Goal: Information Seeking & Learning: Learn about a topic

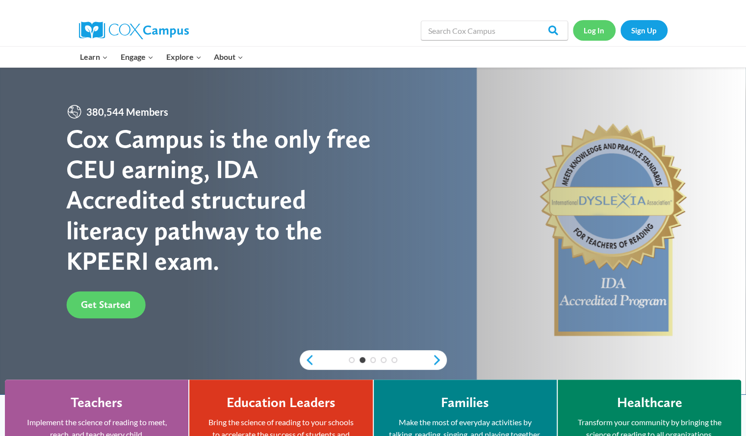
click at [603, 31] on link "Log In" at bounding box center [594, 30] width 43 height 20
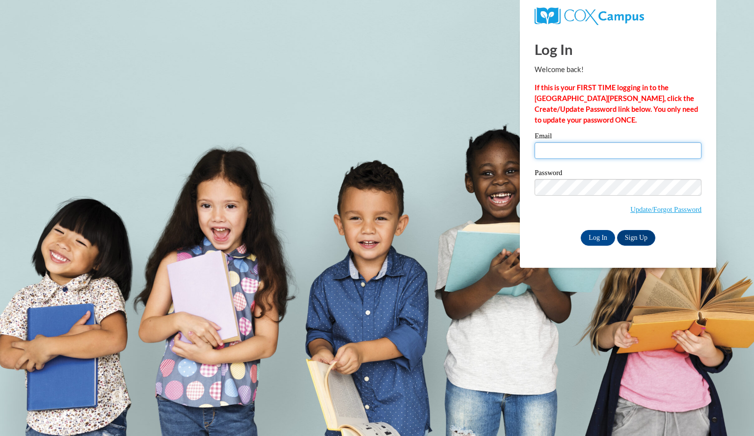
click at [558, 146] on input "Email" at bounding box center [617, 150] width 167 height 17
type input "[EMAIL_ADDRESS][DOMAIN_NAME]"
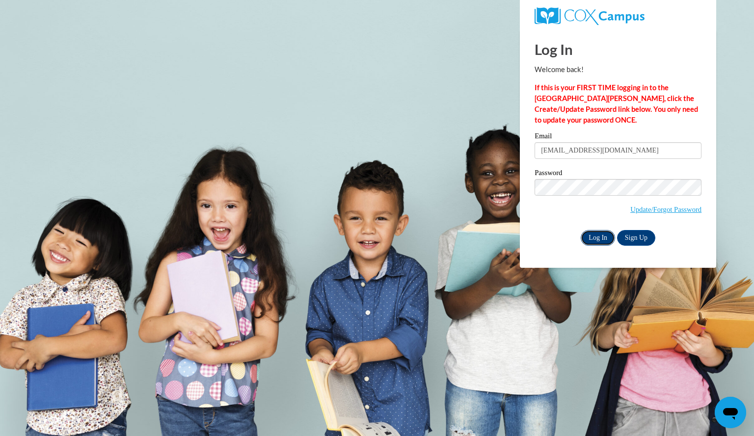
click at [597, 237] on input "Log In" at bounding box center [598, 238] width 34 height 16
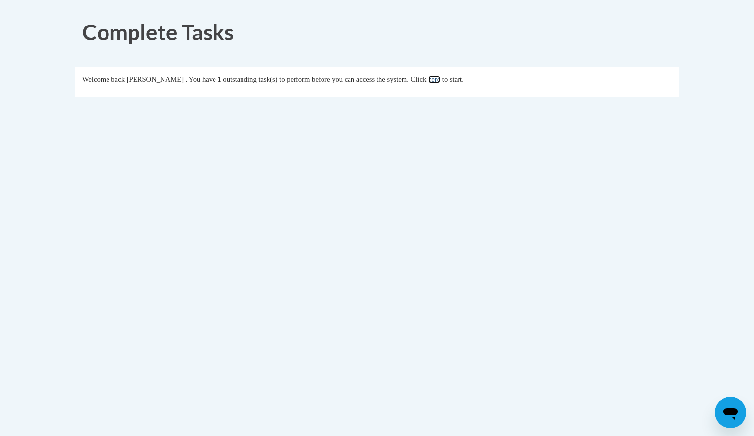
click at [440, 83] on link "here" at bounding box center [434, 80] width 12 height 8
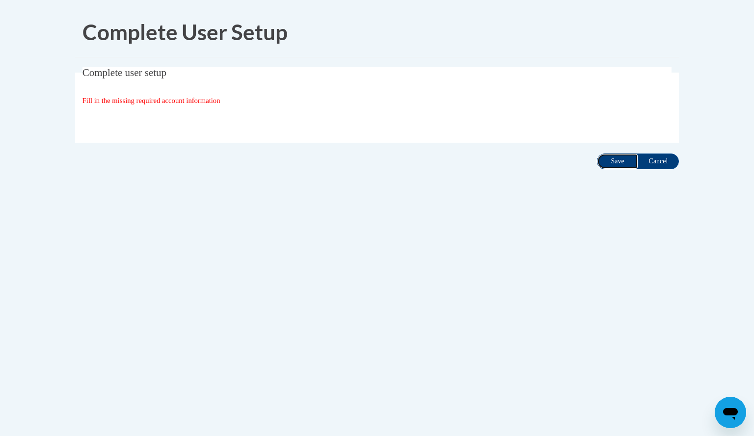
click at [607, 160] on input "Save" at bounding box center [617, 162] width 41 height 16
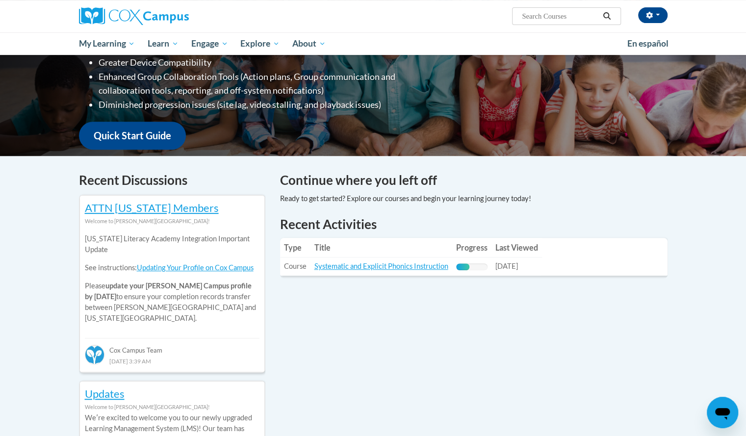
scroll to position [190, 0]
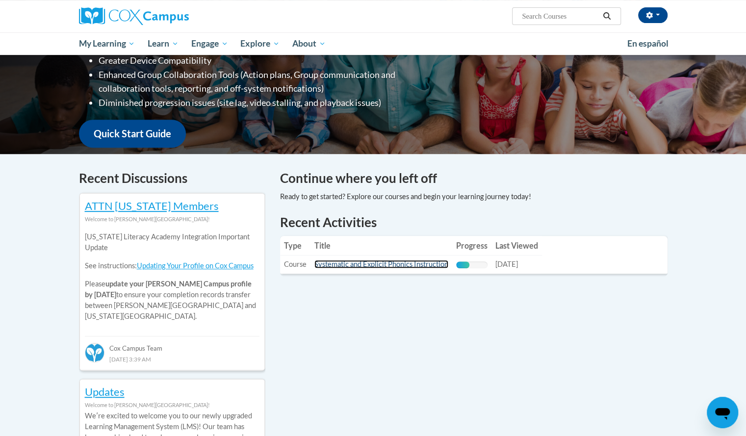
click at [354, 265] on link "Systematic and Explicit Phonics Instruction" at bounding box center [382, 264] width 134 height 8
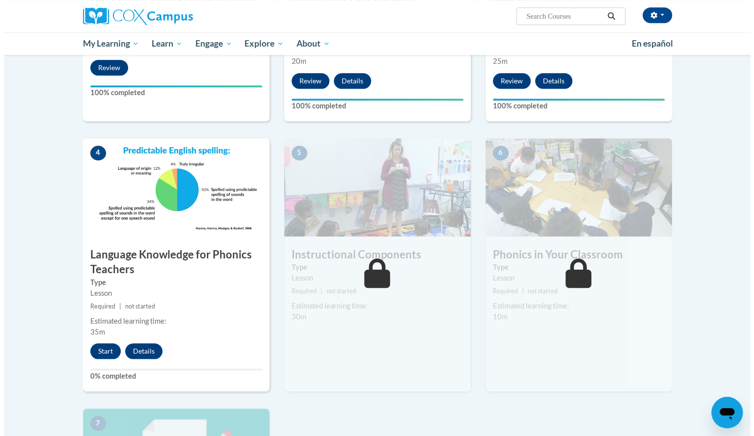
scroll to position [377, 0]
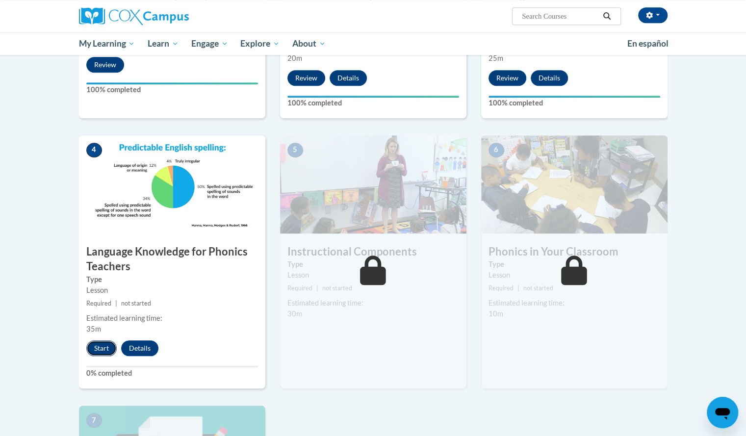
click at [92, 348] on button "Start" at bounding box center [101, 349] width 30 height 16
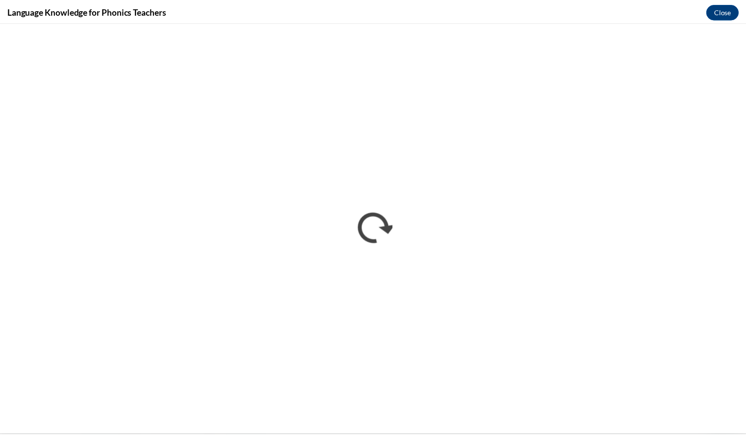
scroll to position [0, 0]
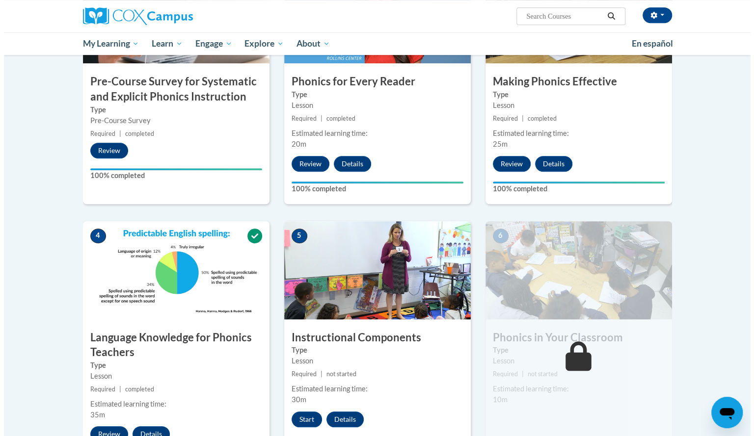
scroll to position [344, 0]
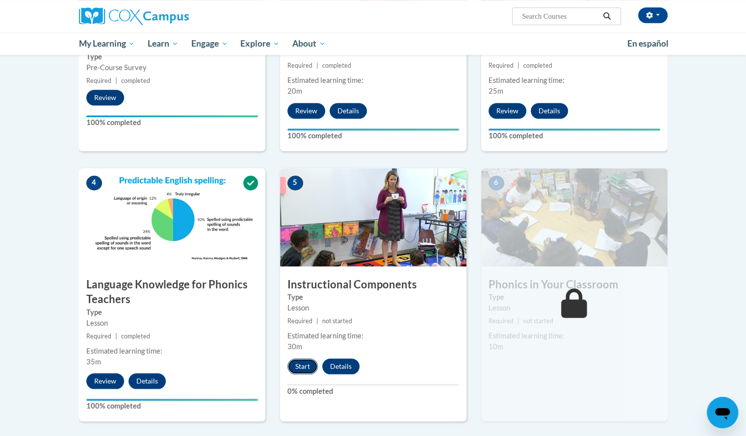
click at [303, 369] on button "Start" at bounding box center [303, 367] width 30 height 16
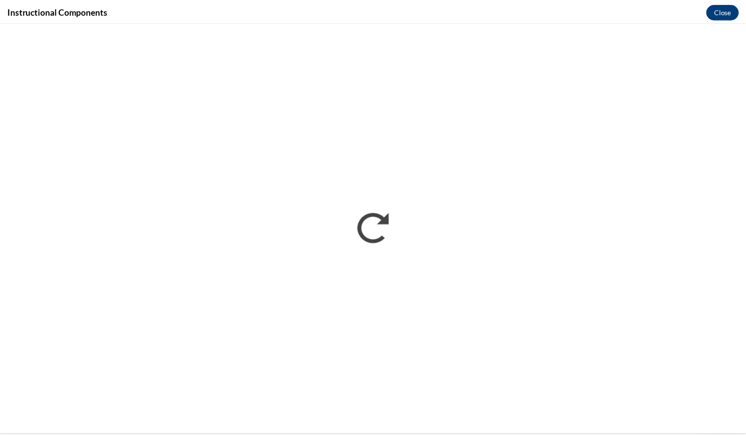
scroll to position [0, 0]
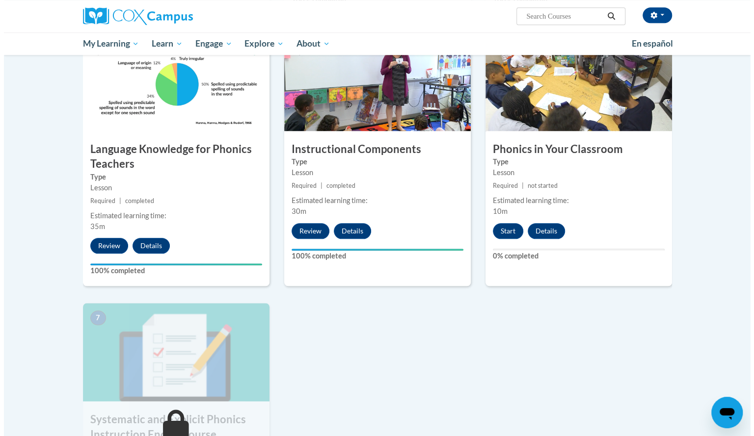
scroll to position [477, 0]
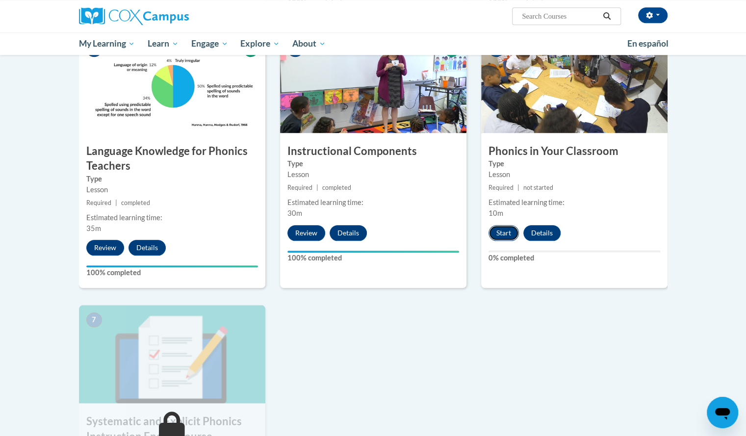
click at [506, 227] on button "Start" at bounding box center [504, 233] width 30 height 16
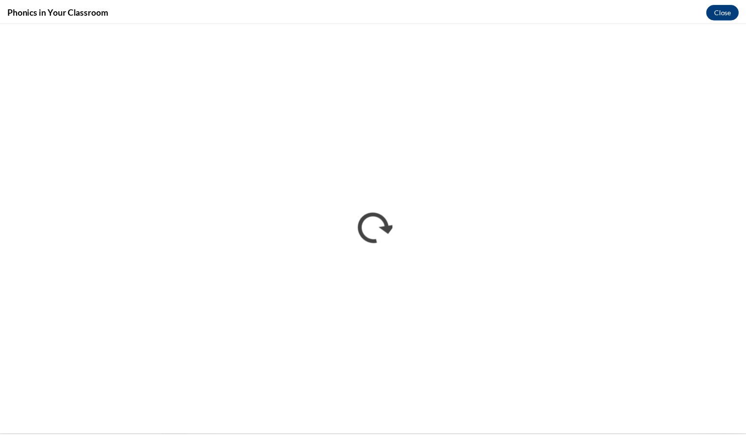
scroll to position [0, 0]
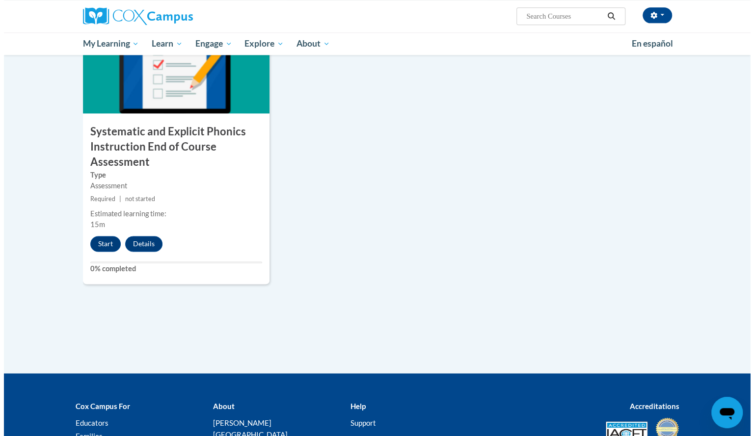
scroll to position [802, 0]
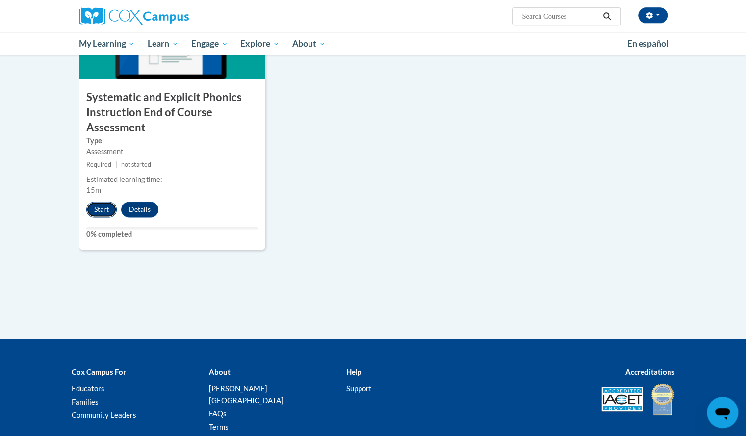
click at [99, 204] on button "Start" at bounding box center [101, 210] width 30 height 16
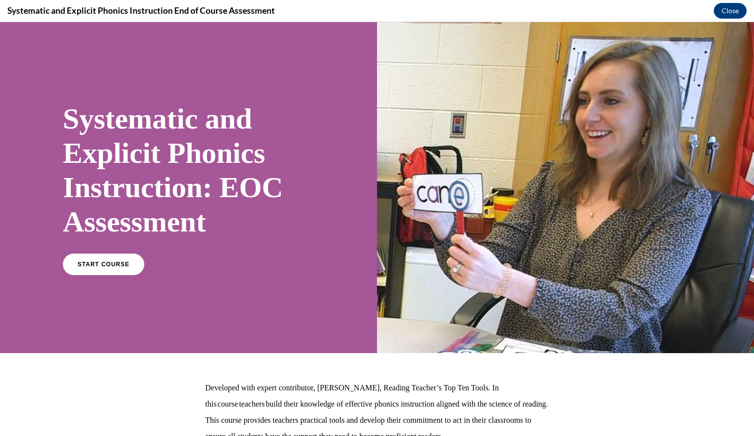
scroll to position [0, 0]
click at [103, 286] on div "Systematic and Explicit Phonics Instruction: EOC Assessment START COURSE" at bounding box center [188, 187] width 377 height 331
drag, startPoint x: 103, startPoint y: 286, endPoint x: 89, endPoint y: 262, distance: 27.0
click at [89, 262] on div "Systematic and Explicit Phonics Instruction: EOC Assessment START COURSE" at bounding box center [188, 187] width 377 height 331
click at [89, 262] on span "START COURSE" at bounding box center [103, 264] width 54 height 7
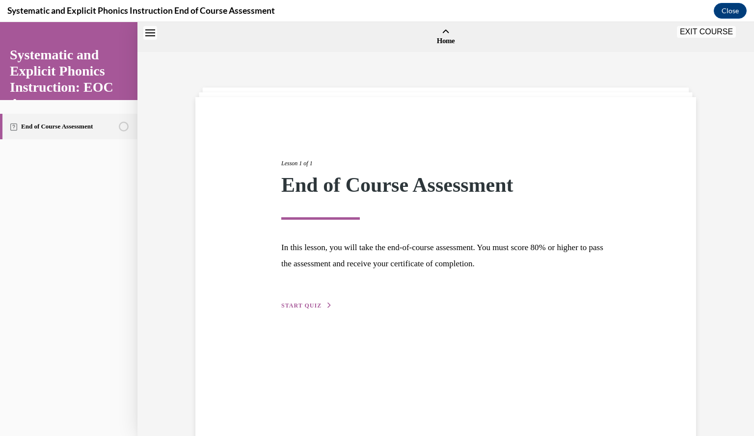
scroll to position [30, 0]
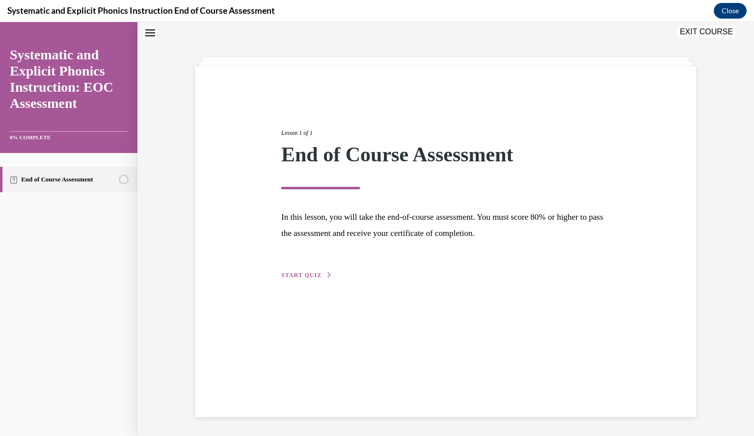
click at [288, 275] on span "START QUIZ" at bounding box center [301, 275] width 40 height 7
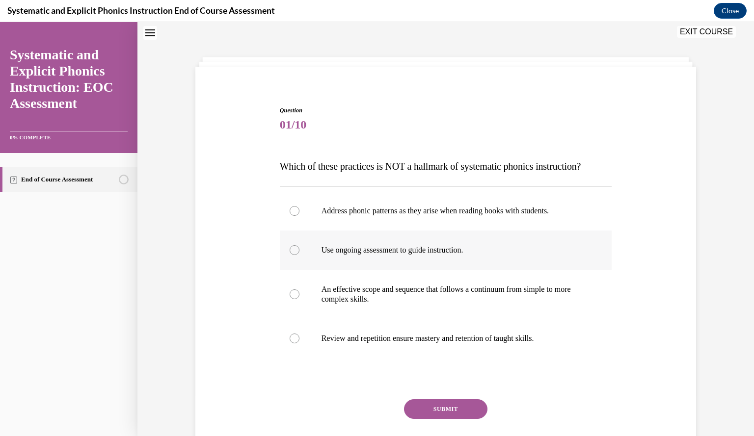
click at [355, 243] on div at bounding box center [446, 250] width 332 height 39
click at [428, 413] on button "SUBMIT" at bounding box center [445, 409] width 83 height 20
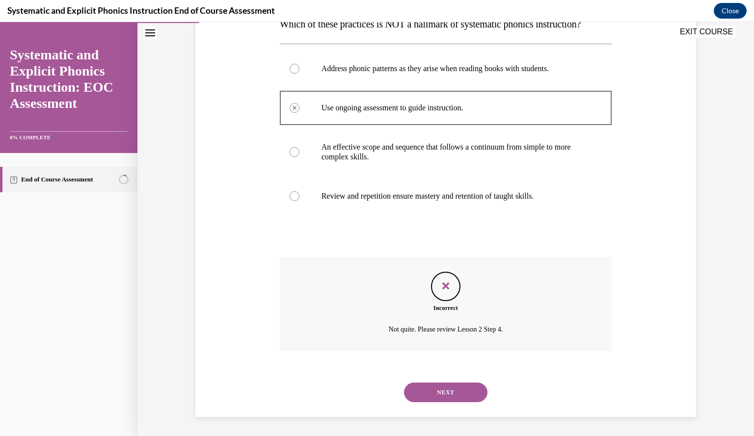
scroll to position [0, 0]
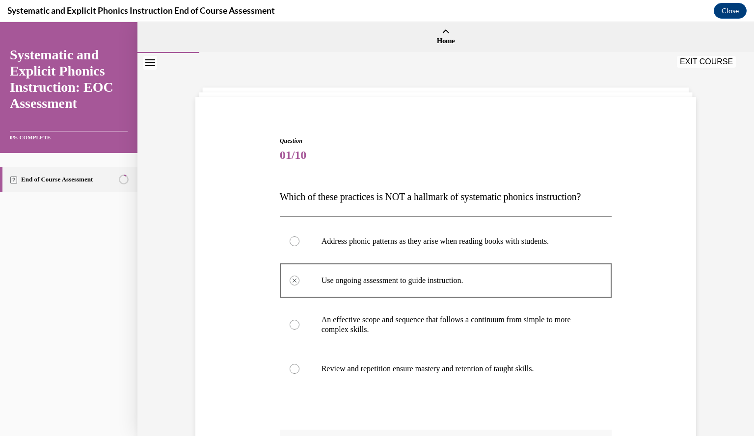
click at [721, 59] on button "EXIT COURSE" at bounding box center [706, 62] width 59 height 12
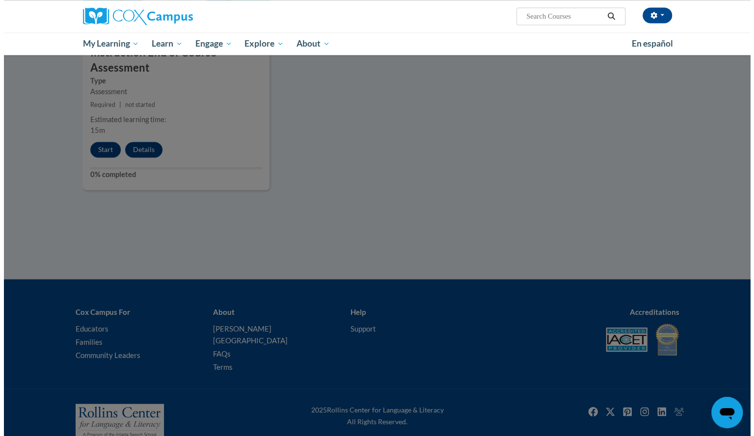
scroll to position [865, 0]
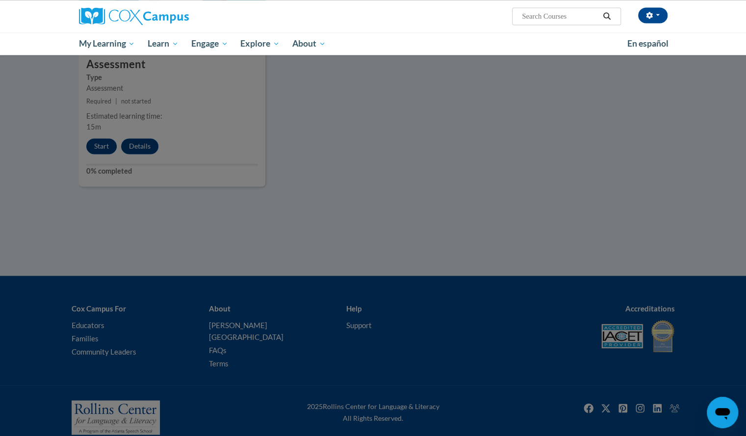
click at [96, 160] on div at bounding box center [373, 218] width 746 height 436
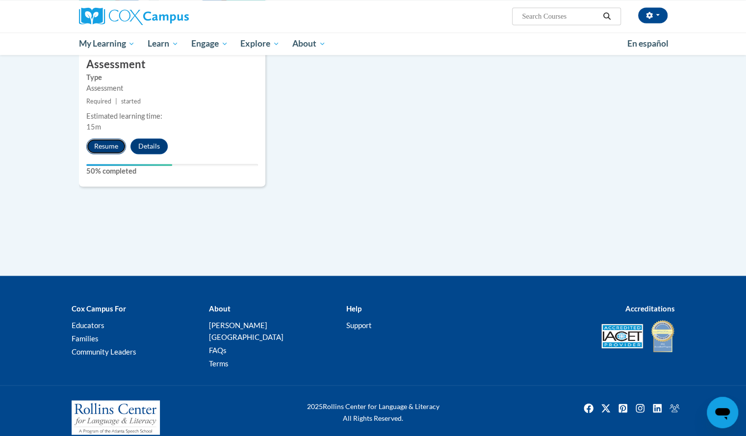
click at [114, 141] on button "Resume" at bounding box center [106, 146] width 40 height 16
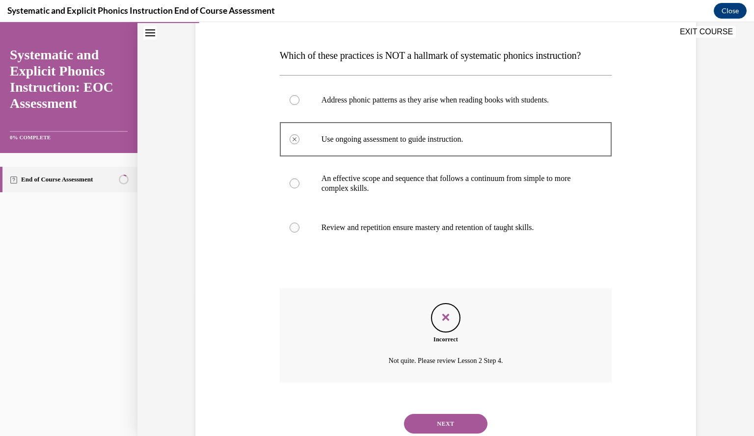
scroll to position [155, 0]
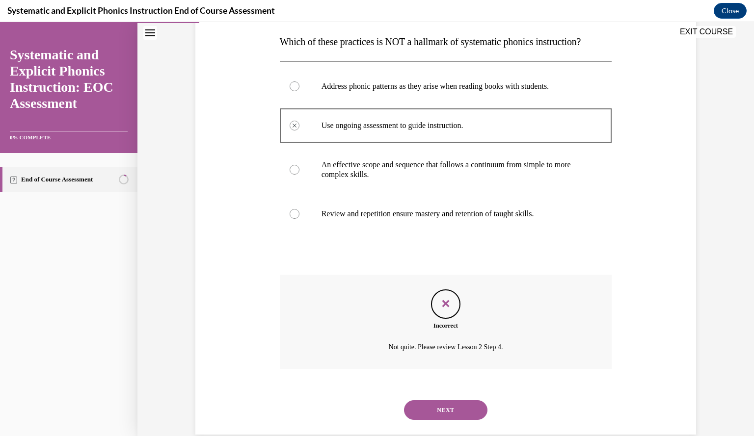
click at [414, 168] on p "An effective scope and sequence that follows a continuum from simple to more co…" at bounding box center [454, 170] width 266 height 20
click at [442, 404] on button "NEXT" at bounding box center [445, 410] width 83 height 20
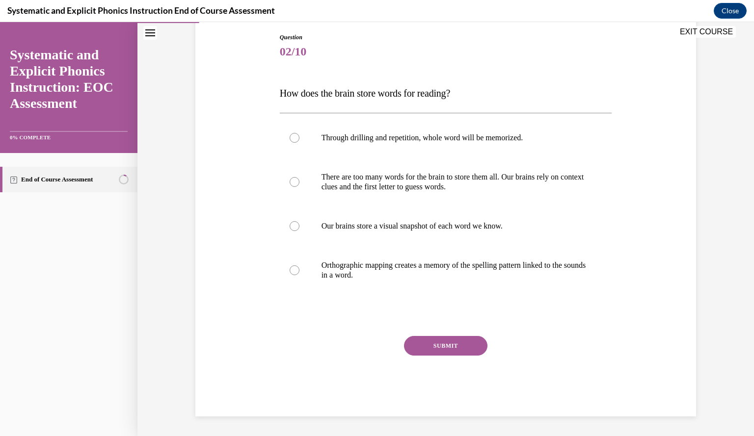
scroll to position [103, 0]
click at [370, 273] on p "Orthographic mapping creates a memory of the spelling pattern linked to the sou…" at bounding box center [454, 271] width 266 height 20
click at [432, 340] on button "SUBMIT" at bounding box center [445, 347] width 83 height 20
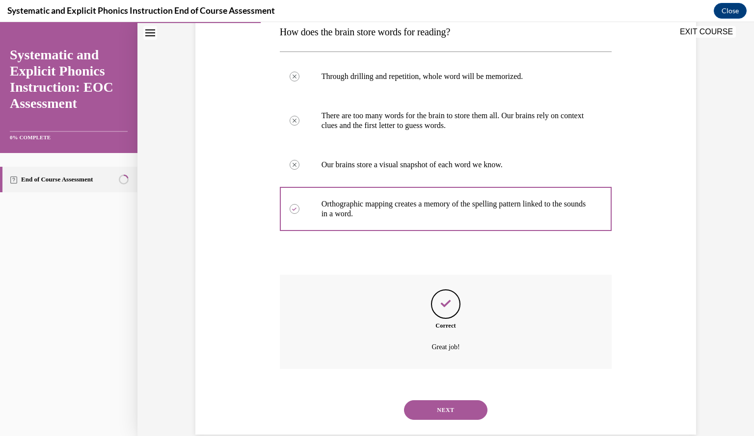
scroll to position [183, 0]
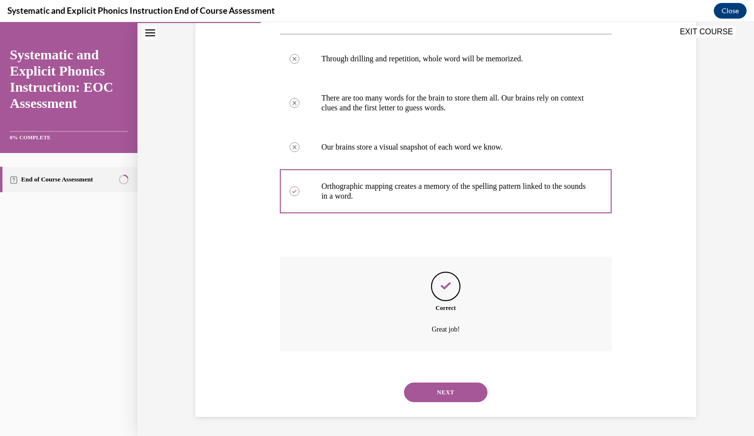
click at [438, 394] on button "NEXT" at bounding box center [445, 393] width 83 height 20
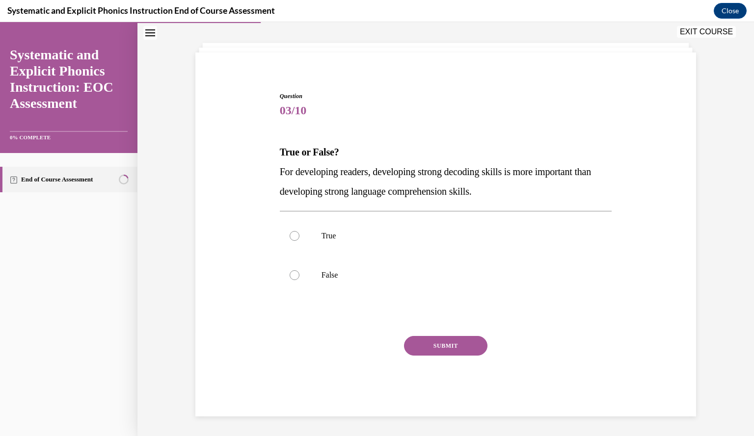
scroll to position [44, 0]
click at [334, 224] on div at bounding box center [446, 236] width 332 height 39
click at [426, 338] on button "SUBMIT" at bounding box center [445, 347] width 83 height 20
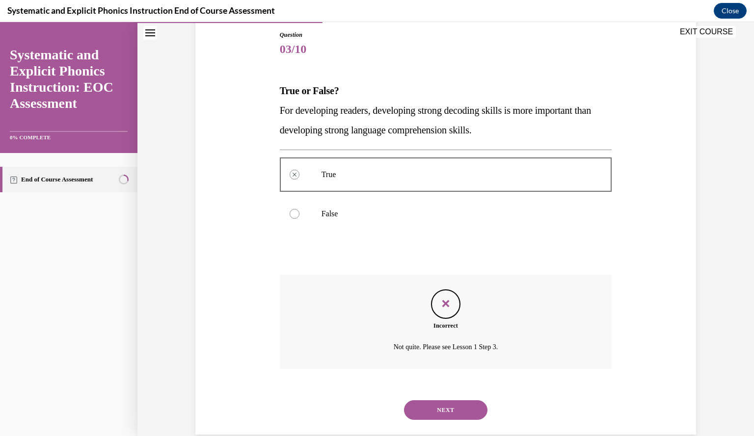
scroll to position [124, 0]
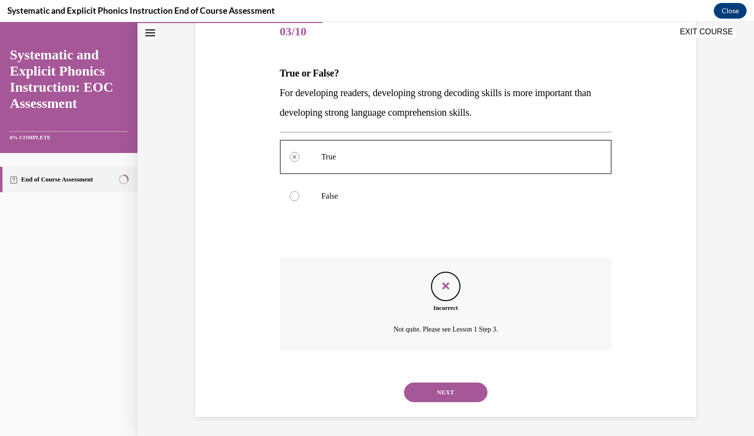
click at [446, 391] on button "NEXT" at bounding box center [445, 393] width 83 height 20
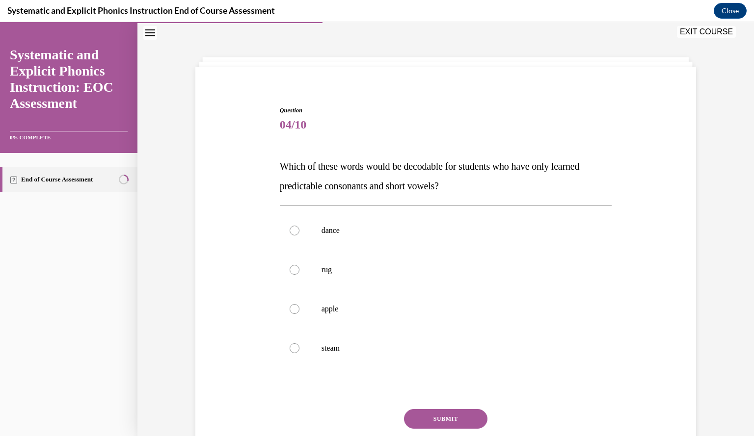
scroll to position [44, 0]
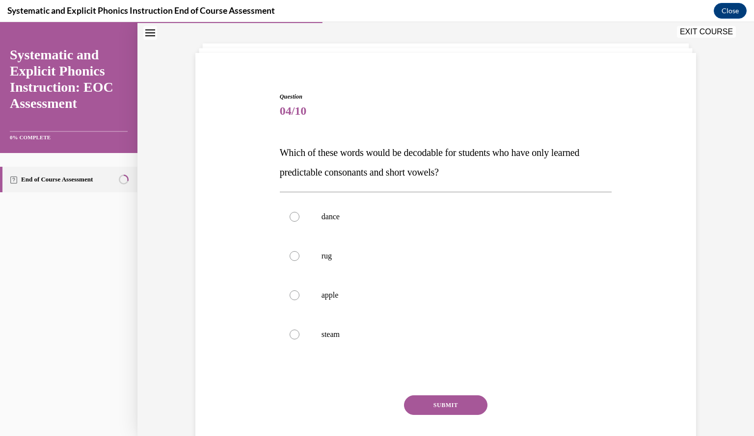
click at [250, 243] on div "Question 04/10 Which of these words would be decodable for students who have on…" at bounding box center [445, 269] width 505 height 413
click at [297, 249] on div at bounding box center [446, 256] width 332 height 39
click at [455, 397] on button "SUBMIT" at bounding box center [445, 406] width 83 height 20
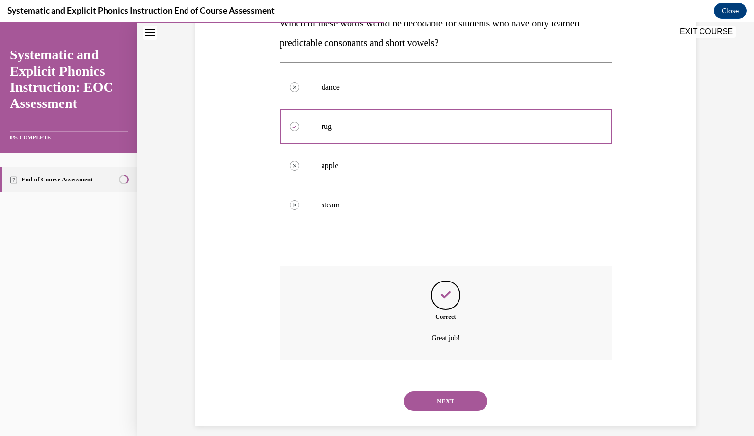
scroll to position [183, 0]
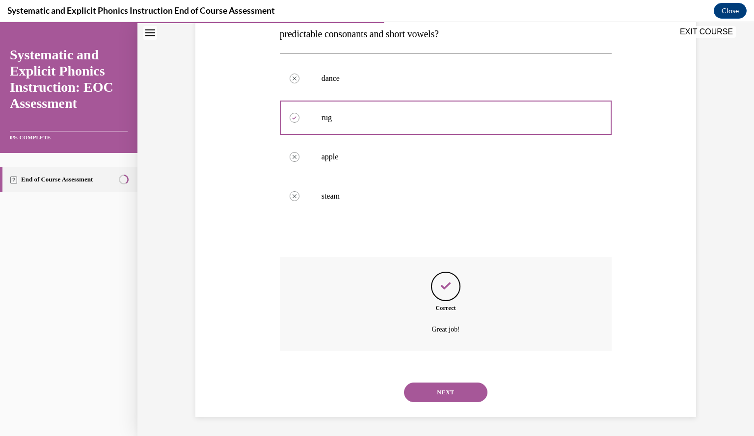
click at [451, 394] on button "NEXT" at bounding box center [445, 393] width 83 height 20
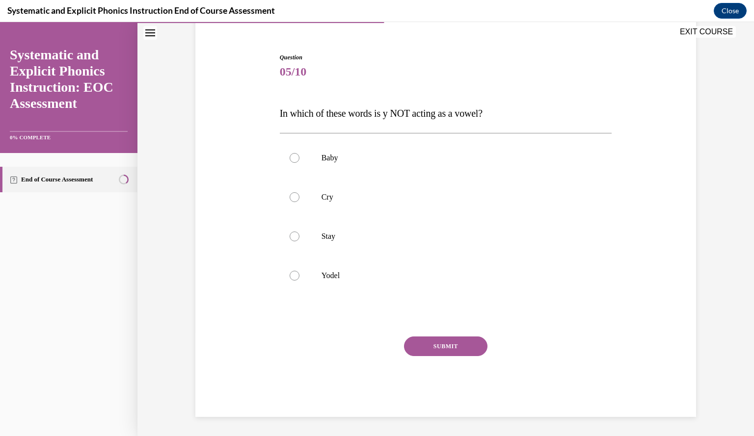
click at [247, 223] on div "Question 05/10 In which of these words is y NOT acting as a vowel? Baby Cry Sta…" at bounding box center [445, 221] width 505 height 394
click at [389, 242] on div at bounding box center [446, 236] width 332 height 39
click at [423, 344] on button "SUBMIT" at bounding box center [445, 347] width 83 height 20
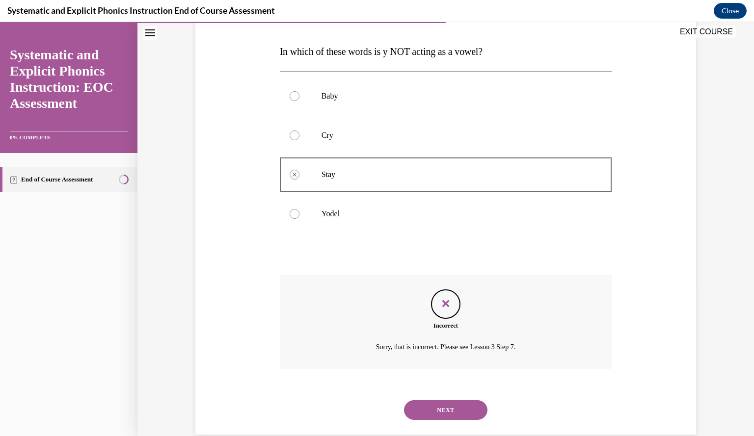
scroll to position [163, 0]
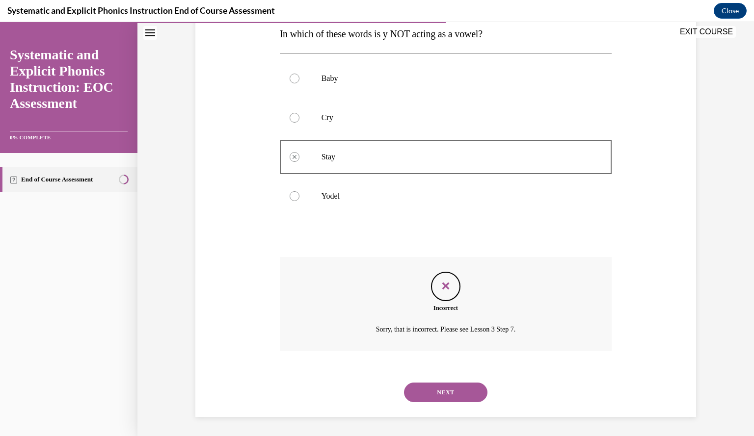
click at [440, 388] on button "NEXT" at bounding box center [445, 393] width 83 height 20
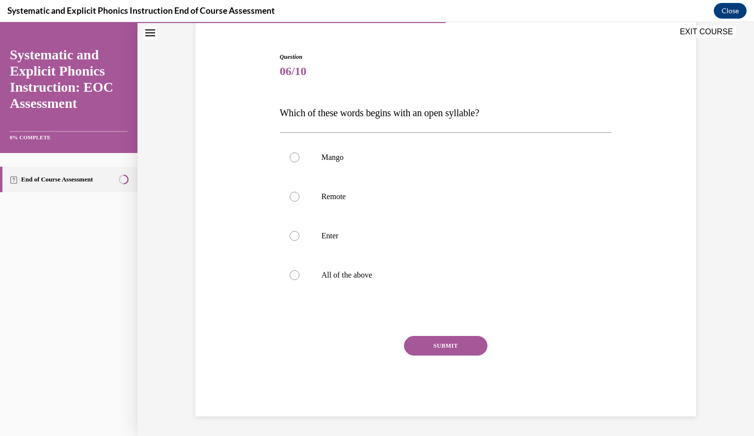
scroll to position [83, 0]
click at [352, 275] on p "All of the above" at bounding box center [454, 276] width 266 height 10
click at [449, 357] on div "SUBMIT" at bounding box center [446, 361] width 332 height 49
click at [443, 352] on button "SUBMIT" at bounding box center [445, 347] width 83 height 20
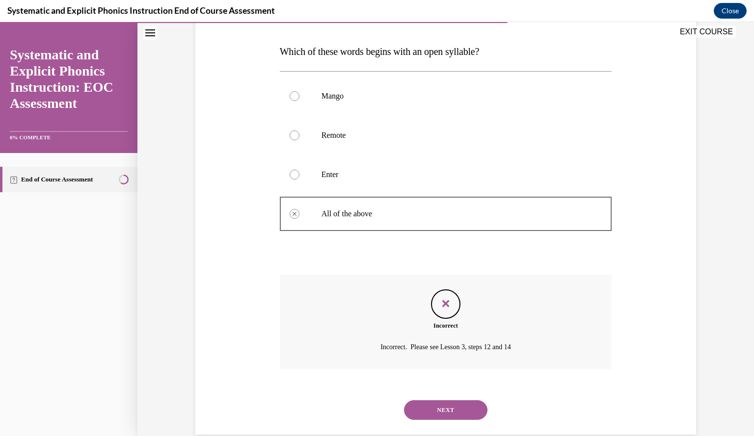
scroll to position [163, 0]
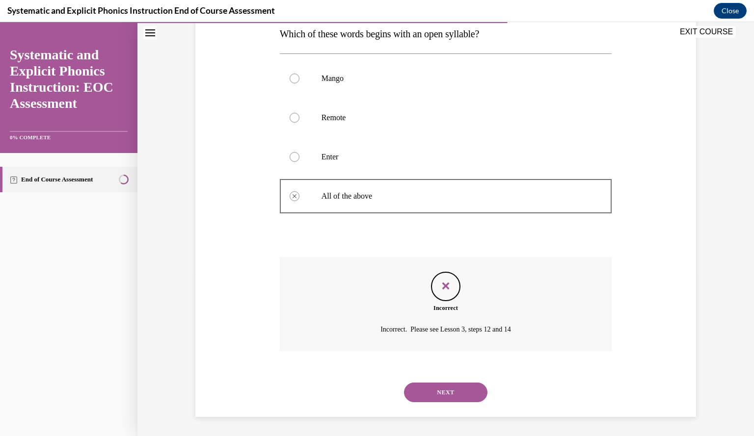
click at [440, 384] on button "NEXT" at bounding box center [445, 393] width 83 height 20
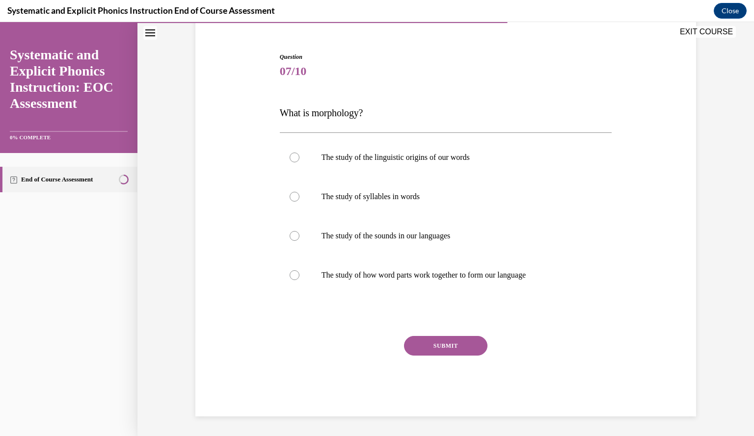
scroll to position [83, 0]
click at [217, 243] on div "Question 07/10 What is morphology? The study of the linguistic origins of our w…" at bounding box center [445, 221] width 505 height 394
click at [379, 276] on p "The study of how word parts work together to form our language" at bounding box center [454, 276] width 266 height 10
click at [434, 344] on button "SUBMIT" at bounding box center [445, 347] width 83 height 20
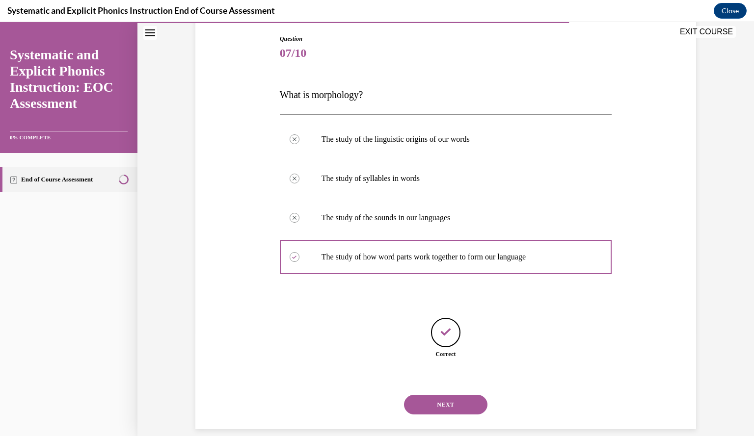
scroll to position [114, 0]
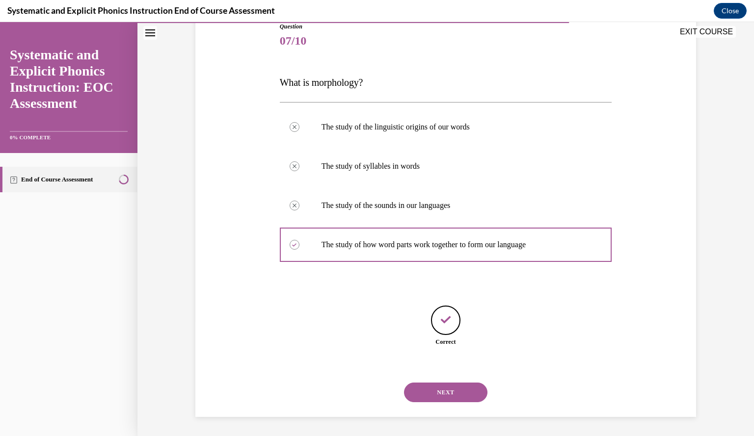
click at [243, 268] on div "Question 07/10 What is morphology? The study of the linguistic origins of our w…" at bounding box center [445, 205] width 505 height 424
click at [432, 393] on button "NEXT" at bounding box center [445, 393] width 83 height 20
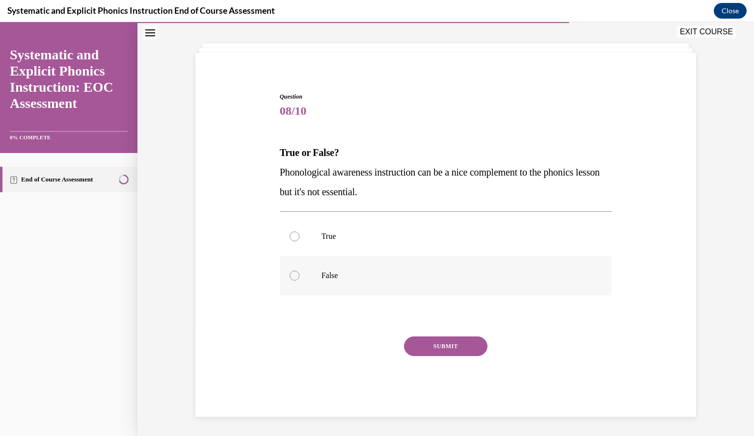
click at [343, 285] on div at bounding box center [446, 275] width 332 height 39
click at [443, 344] on button "SUBMIT" at bounding box center [445, 347] width 83 height 20
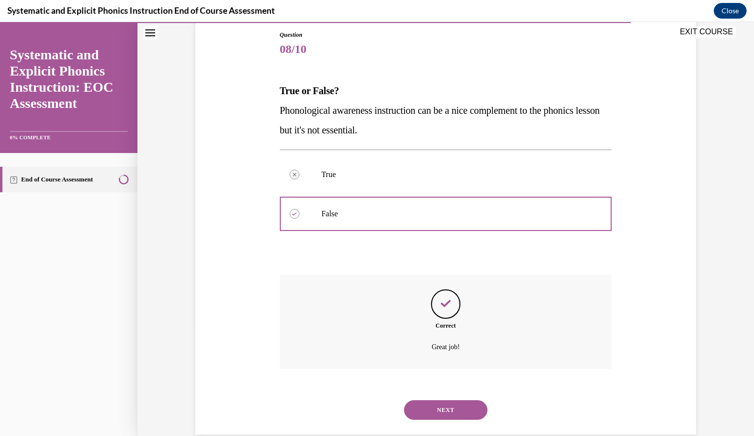
scroll to position [124, 0]
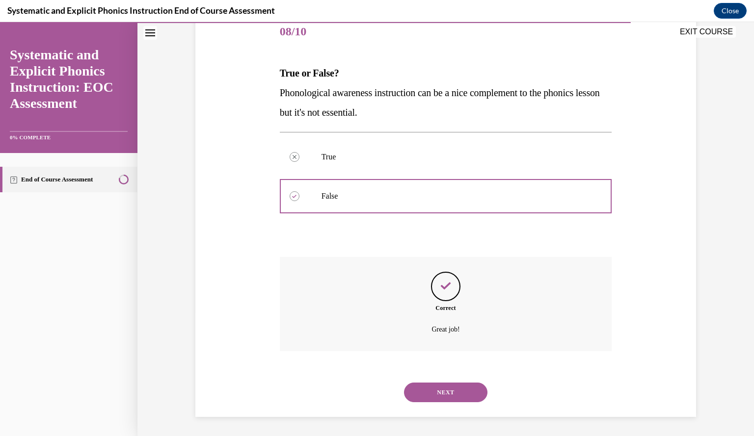
click at [453, 390] on button "NEXT" at bounding box center [445, 393] width 83 height 20
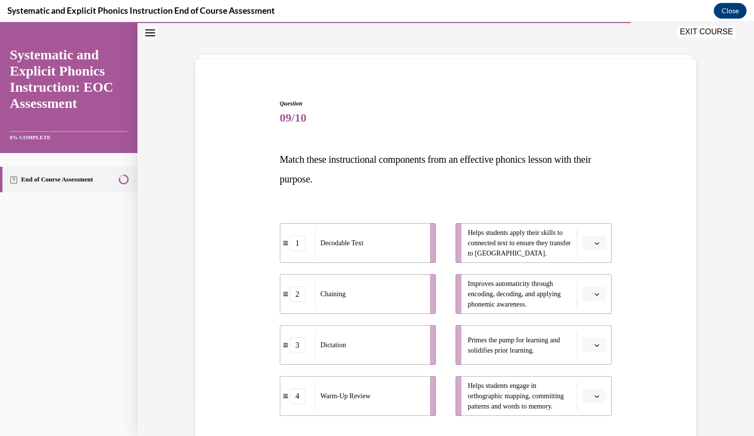
scroll to position [51, 0]
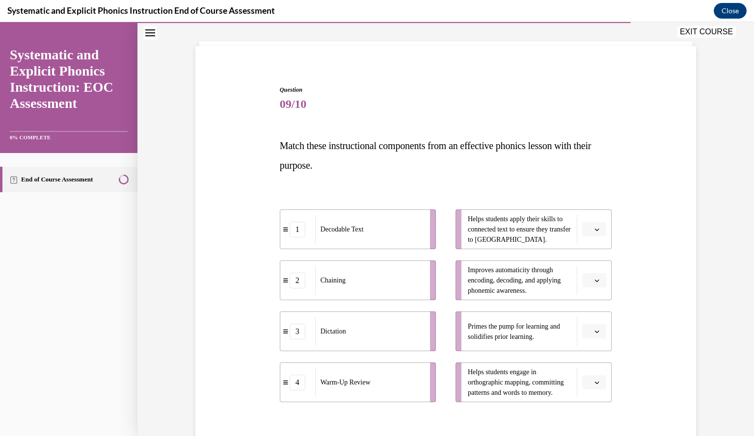
click at [256, 243] on div "Question 09/10 Match these instructional components from an effective phonics l…" at bounding box center [445, 290] width 505 height 468
click at [600, 330] on button "button" at bounding box center [594, 331] width 24 height 15
click at [587, 306] on span "4" at bounding box center [586, 310] width 3 height 8
click at [593, 383] on span "button" at bounding box center [596, 382] width 7 height 7
click at [584, 306] on div "1" at bounding box center [589, 302] width 24 height 20
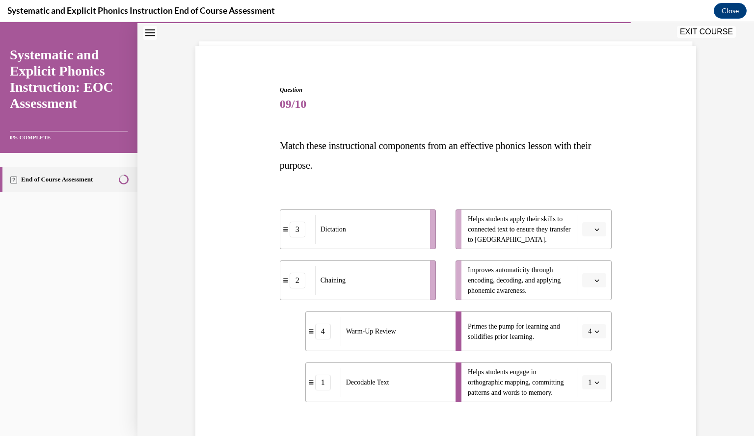
click at [176, 255] on div "Question 09/10 Match these instructional components from an effective phonics l…" at bounding box center [445, 273] width 616 height 542
click at [594, 279] on icon "button" at bounding box center [596, 280] width 5 height 5
click at [586, 362] on span "3" at bounding box center [586, 361] width 3 height 8
click at [594, 231] on icon "button" at bounding box center [596, 229] width 5 height 5
click at [594, 296] on div "2" at bounding box center [589, 291] width 24 height 20
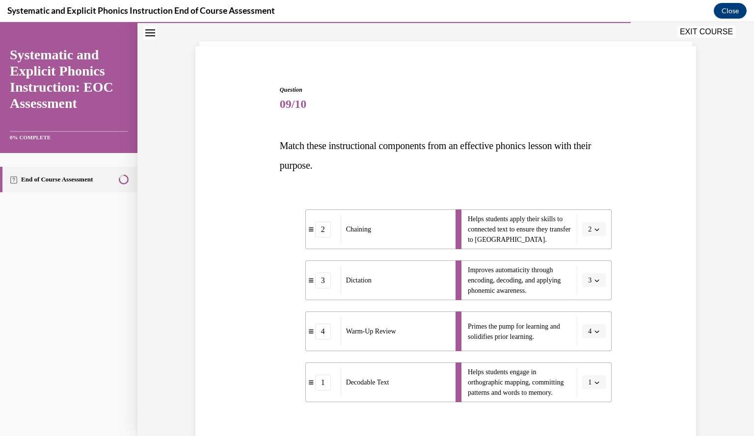
scroll to position [158, 0]
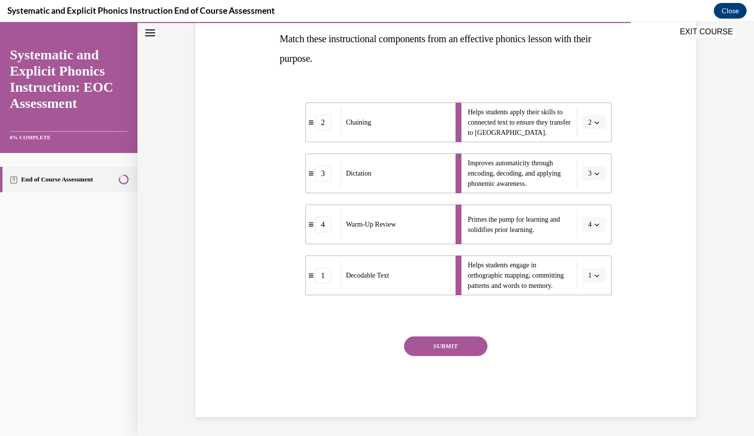
click at [472, 354] on button "SUBMIT" at bounding box center [445, 347] width 83 height 20
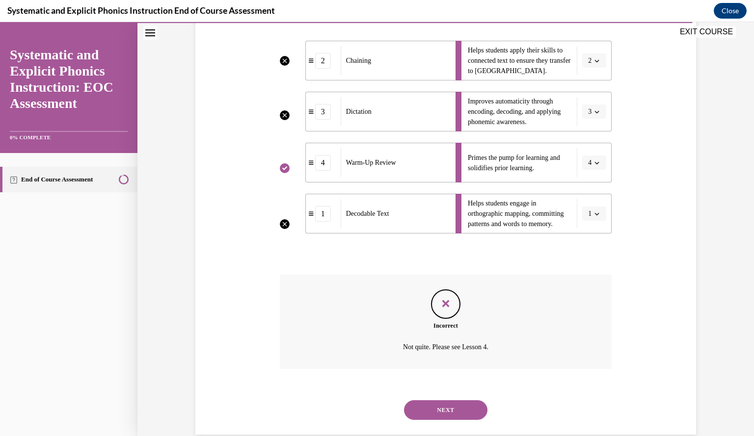
scroll to position [238, 0]
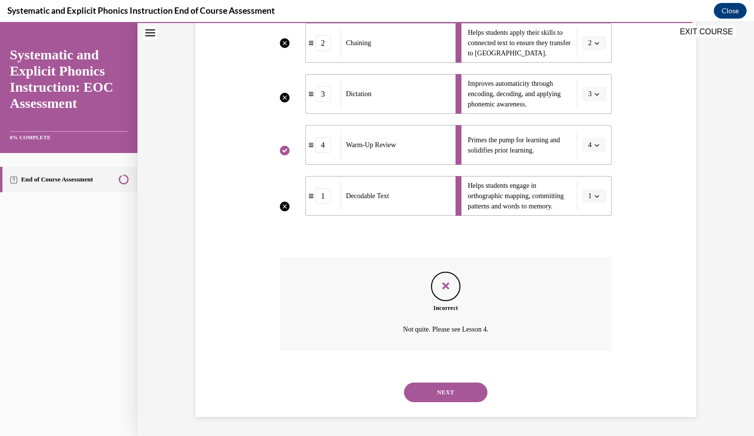
drag, startPoint x: 454, startPoint y: 392, endPoint x: 431, endPoint y: 392, distance: 23.6
click at [431, 392] on button "NEXT" at bounding box center [445, 393] width 83 height 20
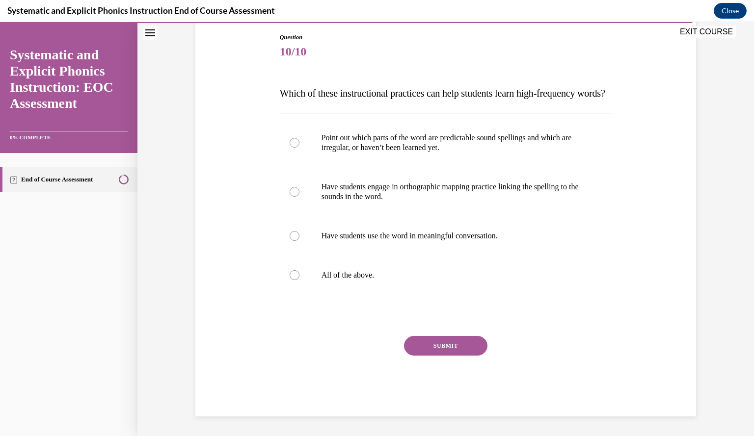
click at [364, 300] on div "Point out which parts of the word are predictable sound spellings and which are…" at bounding box center [446, 206] width 332 height 187
click at [358, 295] on div at bounding box center [446, 275] width 332 height 39
click at [425, 344] on div "Question 10/10 Which of these instructional practices can help students learn h…" at bounding box center [446, 225] width 332 height 384
click at [425, 350] on button "SUBMIT" at bounding box center [445, 346] width 83 height 20
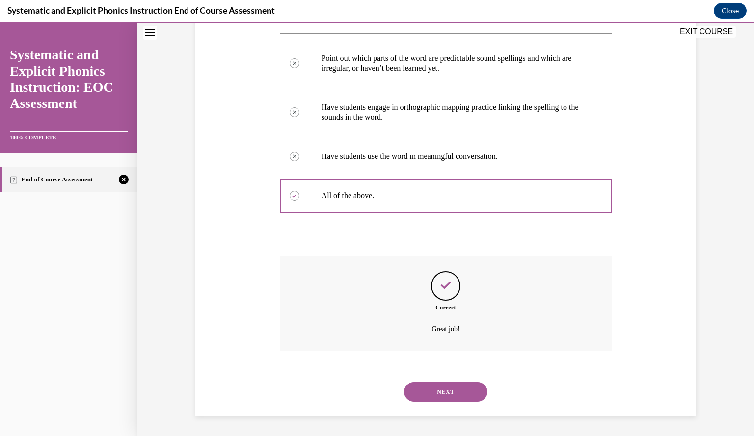
scroll to position [202, 0]
click at [453, 380] on div "NEXT" at bounding box center [446, 391] width 332 height 39
click at [451, 384] on button "NEXT" at bounding box center [445, 392] width 83 height 20
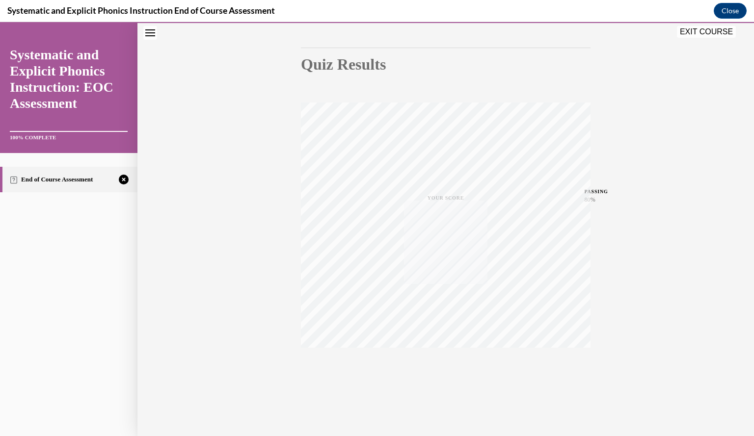
scroll to position [88, 0]
click at [441, 375] on div "TAKE AGAIN" at bounding box center [445, 380] width 35 height 23
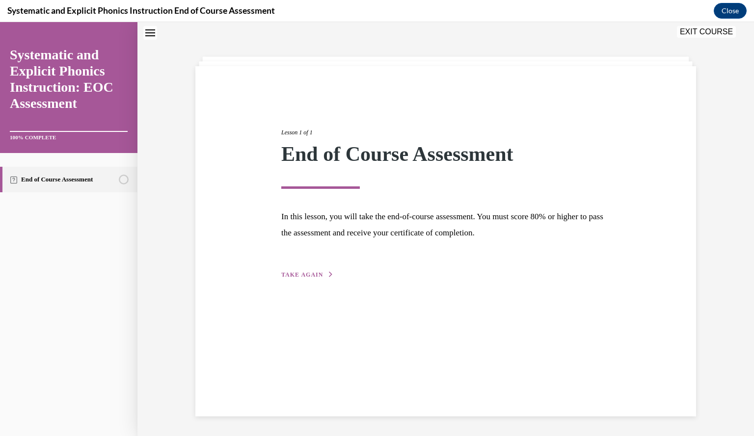
scroll to position [31, 0]
click at [205, 156] on div "Lesson 1 of 1 End of Course Assessment In this lesson, you will take the end-of…" at bounding box center [445, 193] width 515 height 175
click at [304, 272] on span "TAKE AGAIN" at bounding box center [302, 274] width 42 height 7
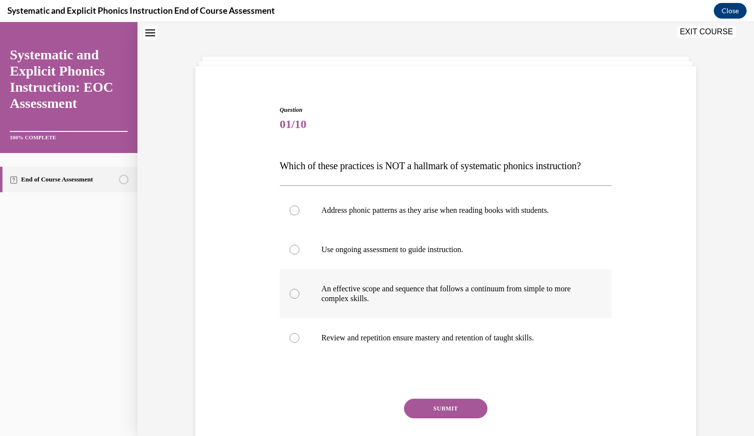
click at [521, 285] on p "An effective scope and sequence that follows a continuum from simple to more co…" at bounding box center [454, 294] width 266 height 20
click at [451, 414] on button "SUBMIT" at bounding box center [445, 409] width 83 height 20
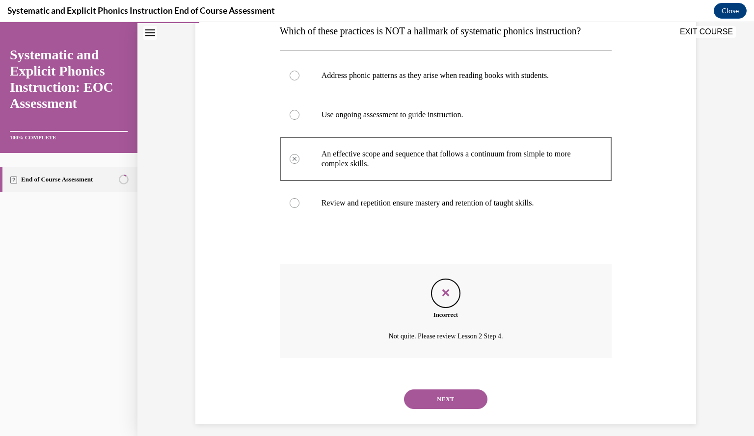
scroll to position [173, 0]
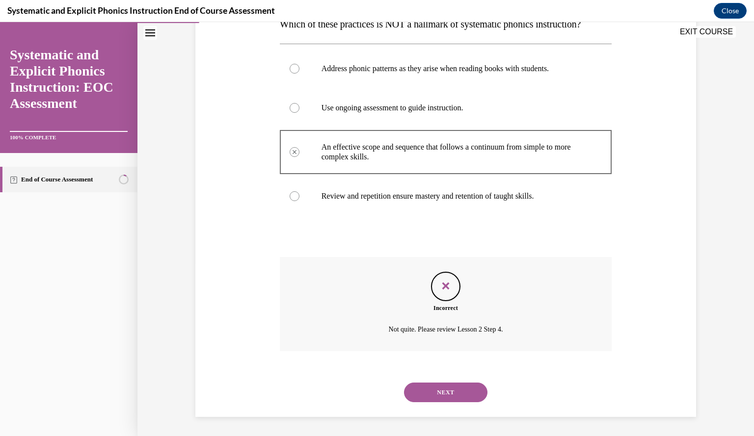
click at [440, 383] on button "NEXT" at bounding box center [445, 393] width 83 height 20
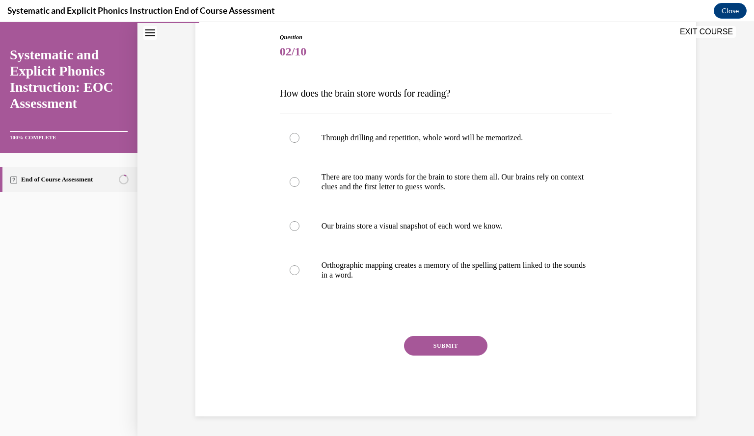
scroll to position [103, 0]
click at [176, 246] on div "Question 02/10 How does the brain store words for reading? Through drilling and…" at bounding box center [445, 193] width 616 height 487
click at [367, 264] on p "Orthographic mapping creates a memory of the spelling pattern linked to the sou…" at bounding box center [454, 271] width 266 height 20
click at [431, 348] on button "SUBMIT" at bounding box center [445, 347] width 83 height 20
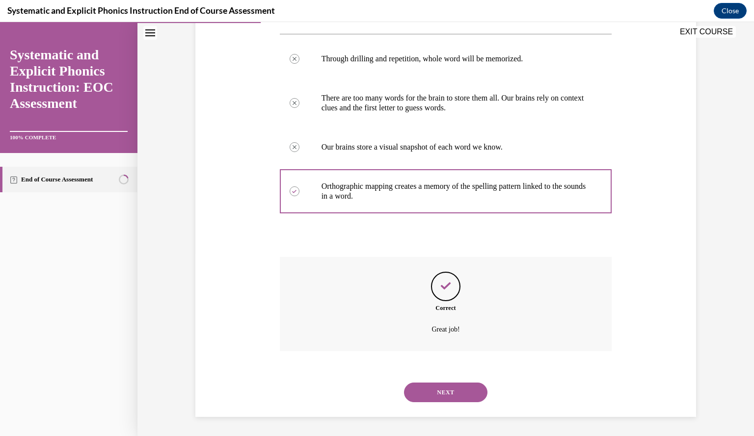
click at [448, 395] on button "NEXT" at bounding box center [445, 393] width 83 height 20
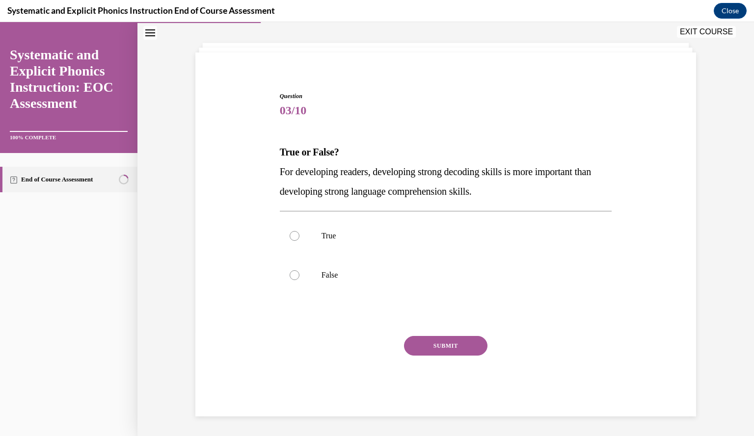
scroll to position [44, 0]
click at [227, 267] on div "Question 03/10 True or False? For developing readers, developing strong decodin…" at bounding box center [445, 240] width 505 height 354
click at [321, 268] on div at bounding box center [446, 275] width 332 height 39
click at [440, 342] on button "SUBMIT" at bounding box center [445, 347] width 83 height 20
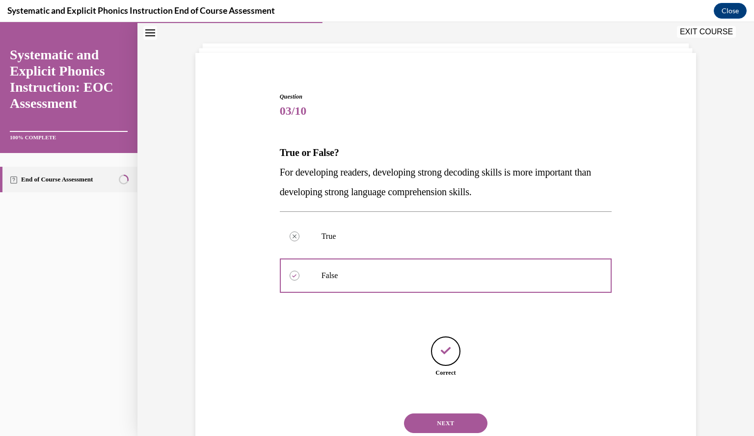
scroll to position [75, 0]
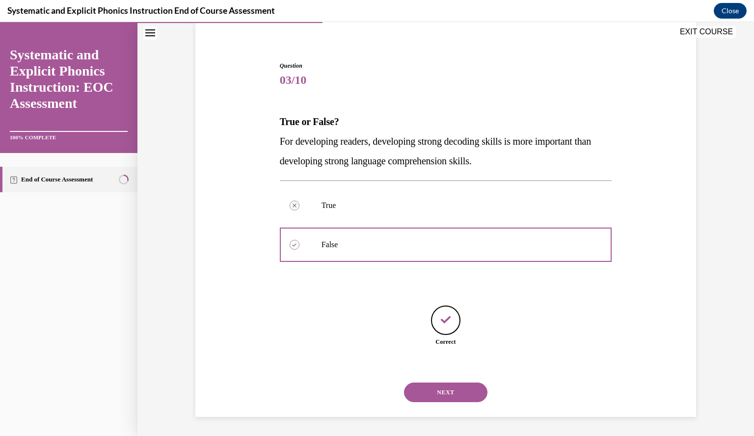
click at [457, 394] on button "NEXT" at bounding box center [445, 393] width 83 height 20
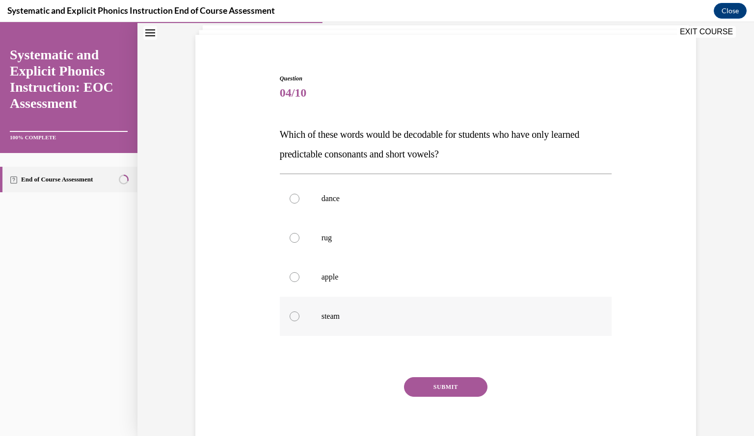
scroll to position [65, 0]
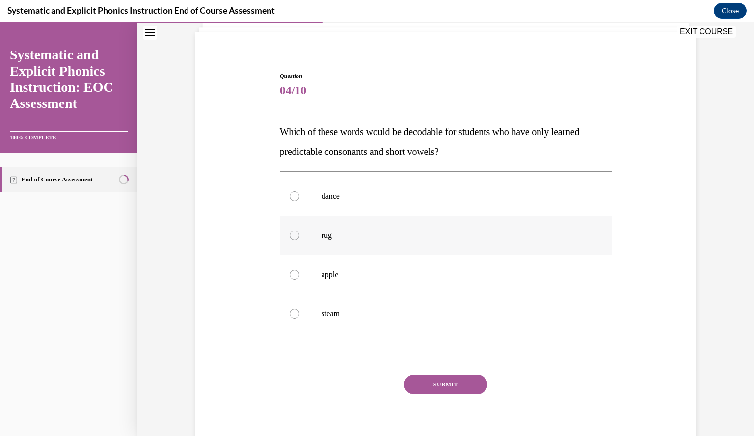
click at [343, 245] on div at bounding box center [446, 235] width 332 height 39
click at [421, 385] on button "SUBMIT" at bounding box center [445, 385] width 83 height 20
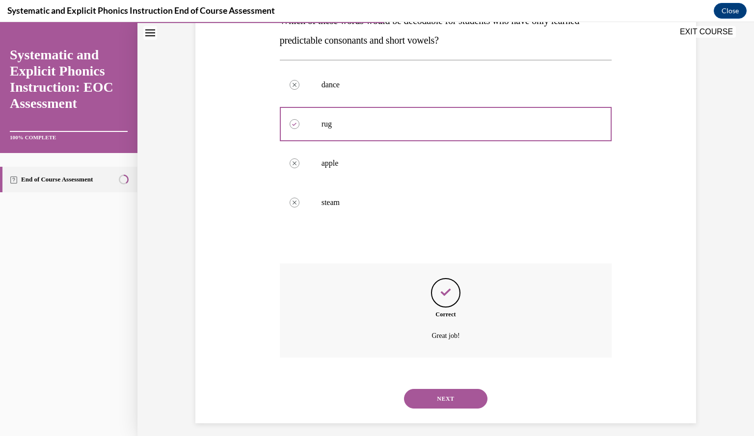
scroll to position [183, 0]
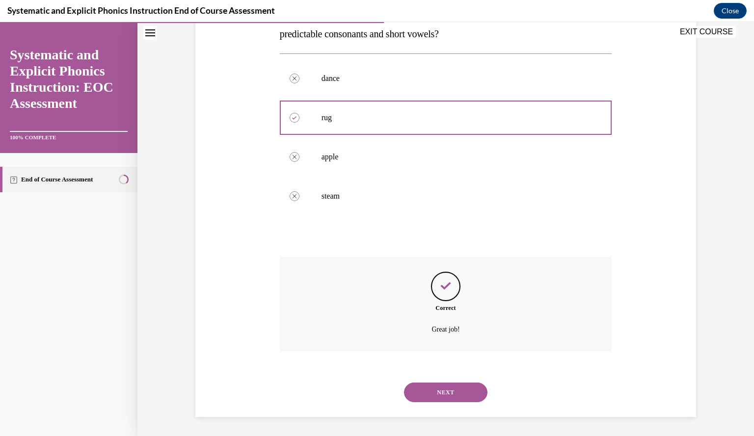
click at [459, 405] on div "NEXT" at bounding box center [446, 392] width 332 height 39
click at [446, 395] on button "NEXT" at bounding box center [445, 393] width 83 height 20
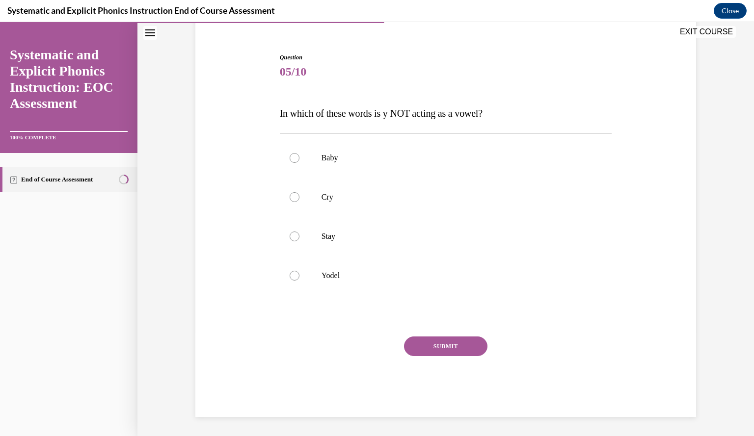
click at [246, 250] on div "Question 05/10 In which of these words is y NOT acting as a vowel? Baby Cry Sta…" at bounding box center [445, 221] width 505 height 394
click at [434, 202] on div at bounding box center [446, 197] width 332 height 39
click at [377, 242] on div at bounding box center [446, 236] width 332 height 39
click at [376, 275] on p "Yodel" at bounding box center [454, 276] width 266 height 10
click at [426, 344] on button "SUBMIT" at bounding box center [445, 347] width 83 height 20
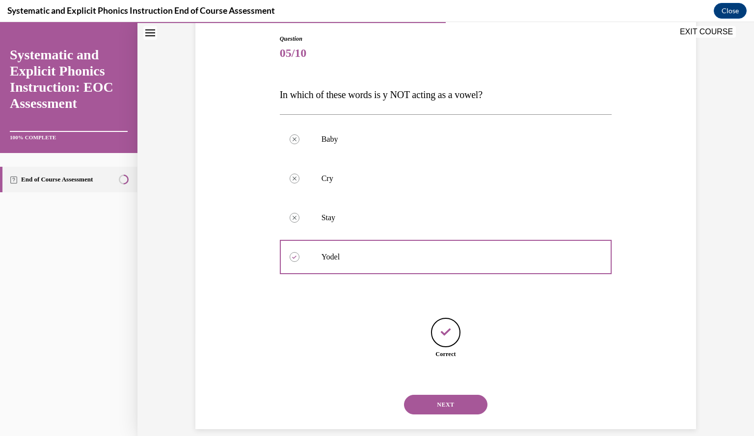
scroll to position [114, 0]
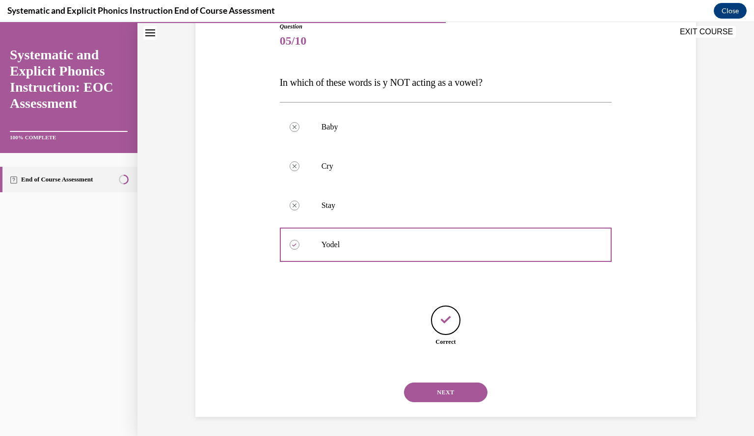
click at [208, 249] on div "Question 05/10 In which of these words is y NOT acting as a vowel? Baby Correct…" at bounding box center [445, 205] width 505 height 424
click at [203, 223] on div "Question 05/10 In which of these words is y NOT acting as a vowel? Baby Correct…" at bounding box center [445, 205] width 505 height 424
click at [443, 389] on button "NEXT" at bounding box center [445, 393] width 83 height 20
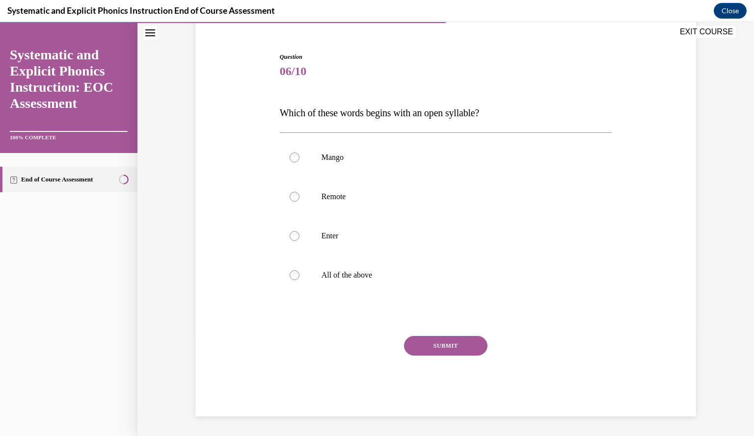
scroll to position [83, 0]
click at [199, 212] on div "Question 06/10 Which of these words begins with an open syllable? Mango Remote …" at bounding box center [445, 221] width 505 height 394
click at [450, 198] on p "Remote" at bounding box center [454, 197] width 266 height 10
click at [447, 344] on button "SUBMIT" at bounding box center [445, 347] width 83 height 20
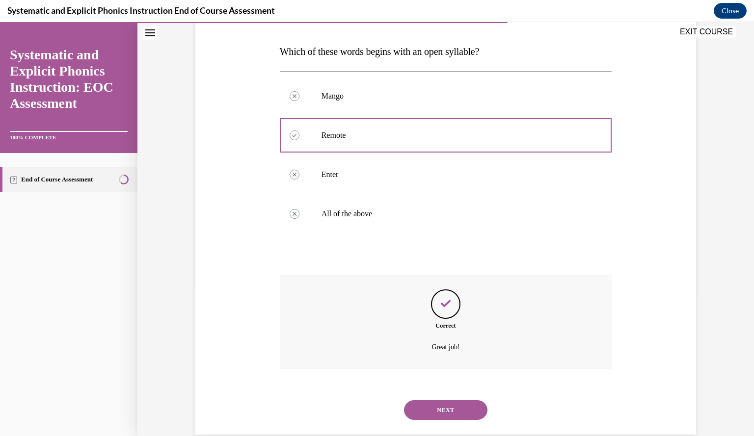
scroll to position [163, 0]
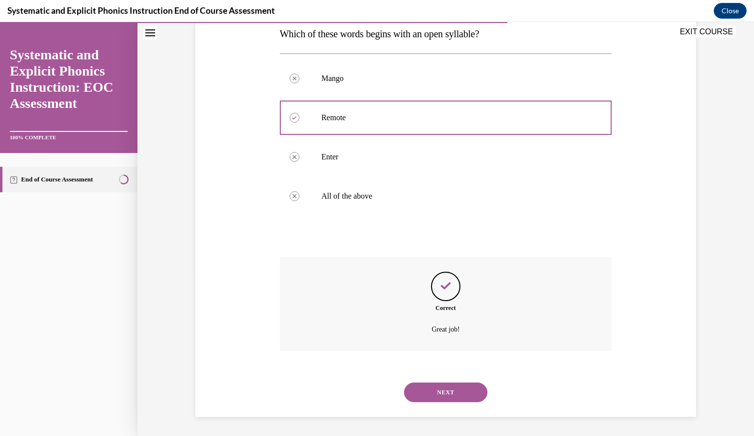
click at [456, 402] on div "NEXT" at bounding box center [446, 392] width 332 height 39
click at [450, 393] on button "NEXT" at bounding box center [445, 393] width 83 height 20
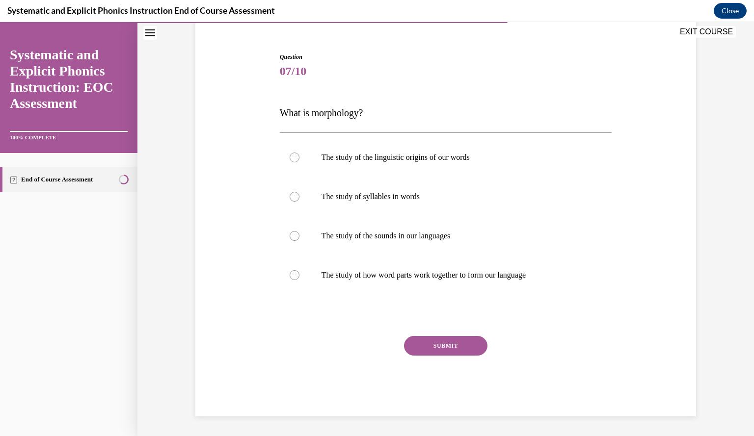
scroll to position [83, 0]
click at [215, 247] on div "Question 07/10 What is morphology? The study of the linguistic origins of our w…" at bounding box center [445, 221] width 505 height 394
click at [353, 270] on div at bounding box center [446, 275] width 332 height 39
click at [421, 344] on button "SUBMIT" at bounding box center [445, 347] width 83 height 20
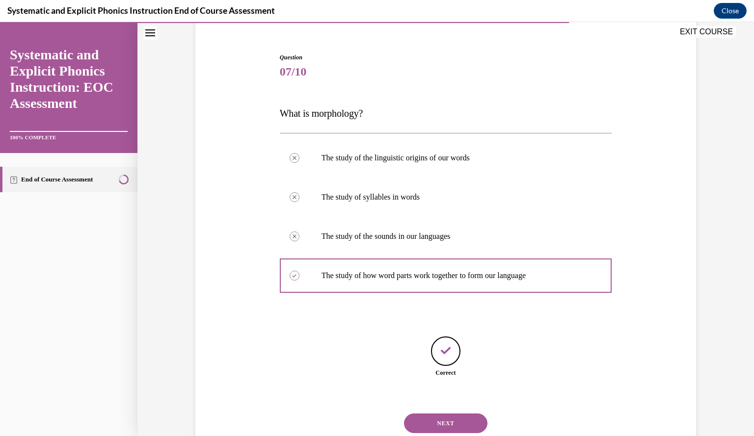
scroll to position [114, 0]
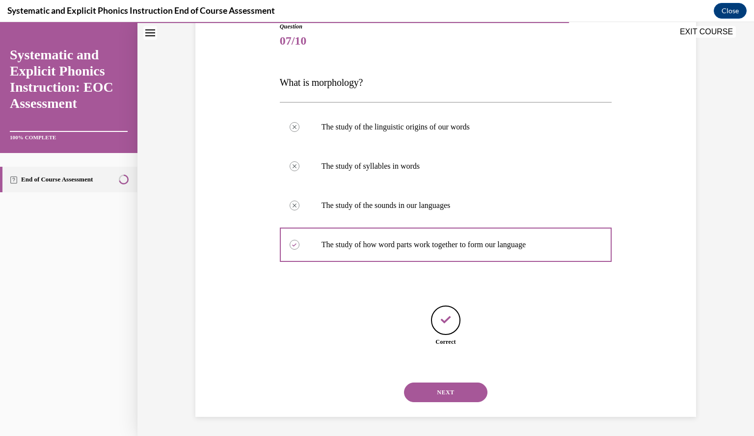
click at [429, 395] on button "NEXT" at bounding box center [445, 393] width 83 height 20
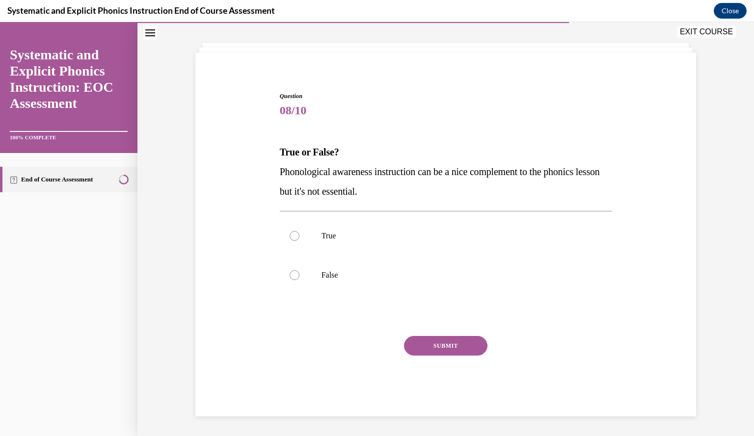
scroll to position [44, 0]
click at [207, 250] on div "Question 08/10 True or False? Phonological awareness instruction can be a nice …" at bounding box center [445, 240] width 505 height 354
click at [296, 269] on div at bounding box center [446, 275] width 332 height 39
click at [437, 341] on button "SUBMIT" at bounding box center [445, 347] width 83 height 20
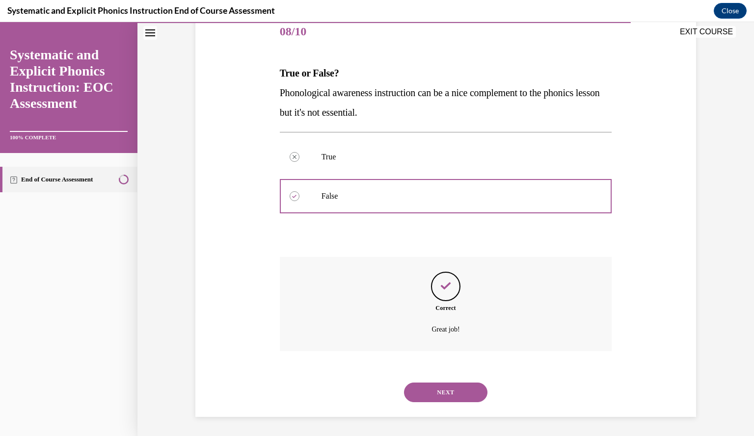
click at [435, 391] on button "NEXT" at bounding box center [445, 393] width 83 height 20
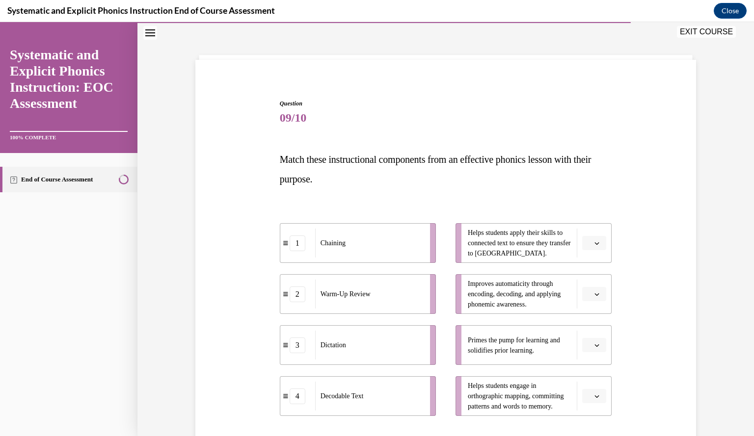
scroll to position [51, 0]
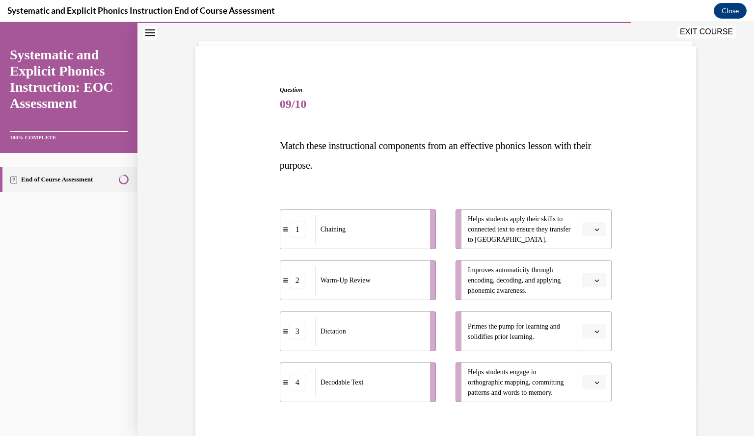
click at [594, 330] on icon "button" at bounding box center [596, 331] width 5 height 5
click at [592, 276] on div "2" at bounding box center [589, 271] width 24 height 20
click at [594, 380] on icon "button" at bounding box center [596, 382] width 5 height 5
click at [590, 358] on div "4" at bounding box center [589, 361] width 24 height 20
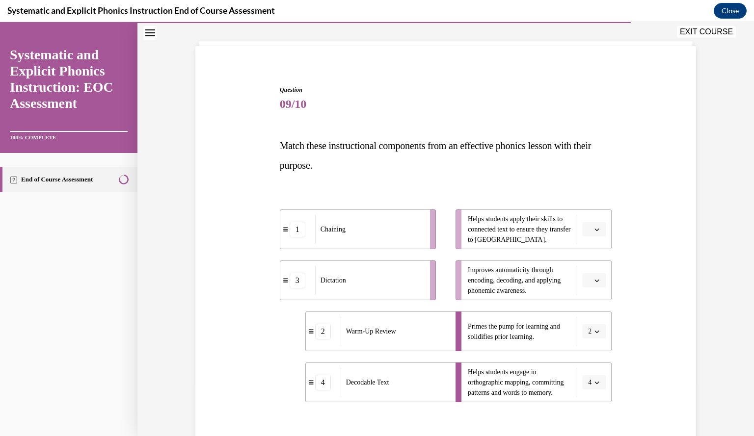
click at [589, 285] on button "button" at bounding box center [594, 280] width 24 height 15
click at [588, 377] on span "4" at bounding box center [586, 381] width 3 height 8
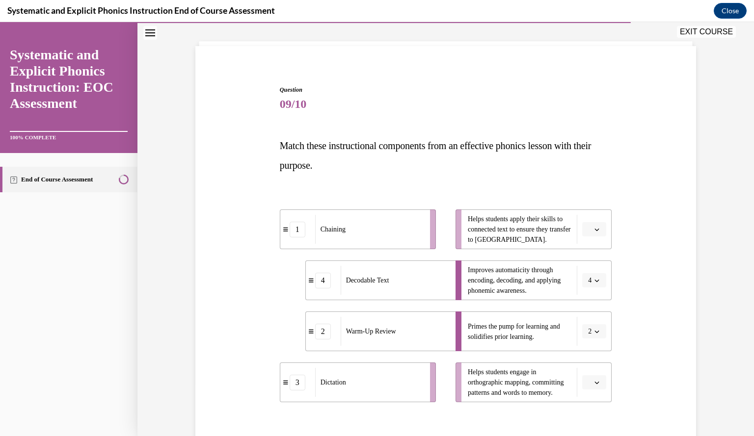
click at [593, 381] on span "button" at bounding box center [596, 382] width 7 height 7
click at [585, 335] on div "3" at bounding box center [589, 341] width 24 height 20
click at [589, 233] on button "button" at bounding box center [594, 229] width 24 height 15
click at [588, 265] on div "1" at bounding box center [589, 271] width 24 height 20
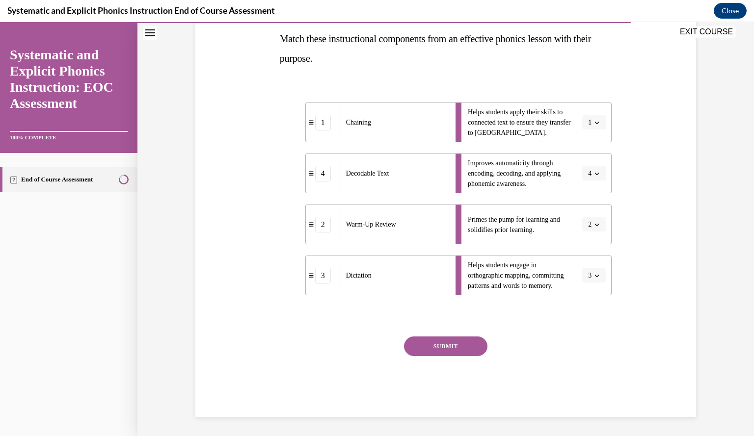
click at [455, 347] on button "SUBMIT" at bounding box center [445, 347] width 83 height 20
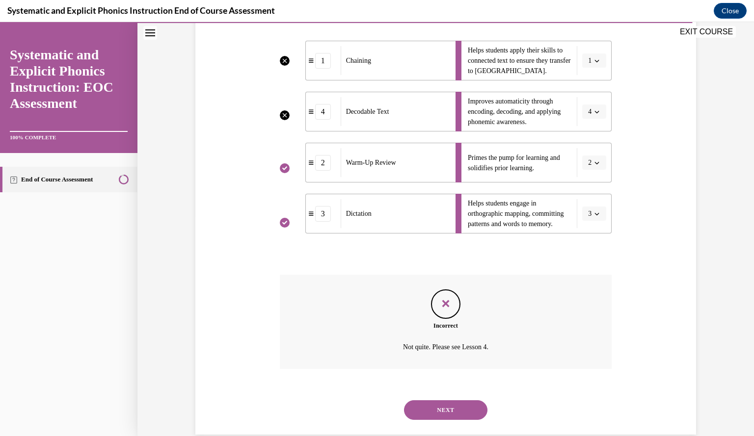
scroll to position [238, 0]
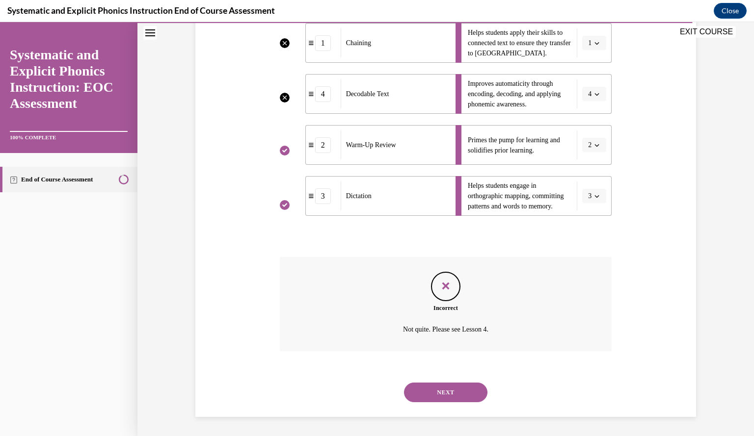
click at [452, 389] on button "NEXT" at bounding box center [445, 393] width 83 height 20
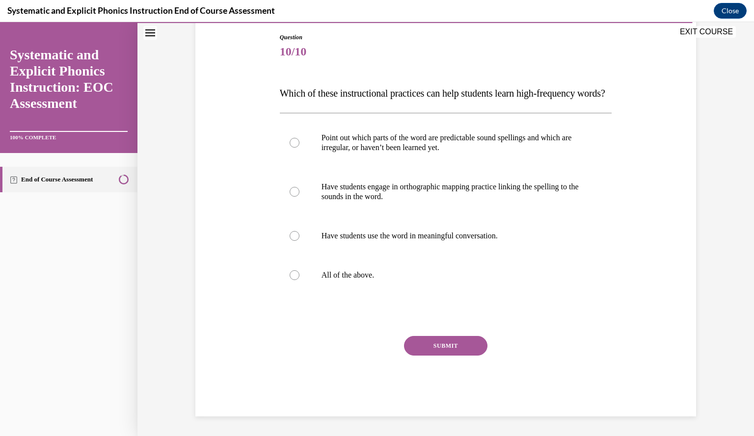
click at [213, 313] on div "Question 10/10 Which of these instructional practices can help students learn h…" at bounding box center [445, 209] width 505 height 413
click at [392, 295] on div at bounding box center [446, 275] width 332 height 39
click at [422, 350] on button "SUBMIT" at bounding box center [445, 346] width 83 height 20
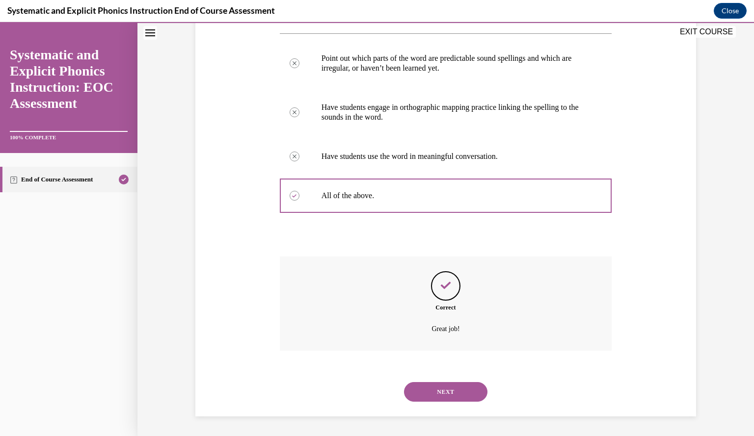
click at [441, 392] on button "NEXT" at bounding box center [445, 392] width 83 height 20
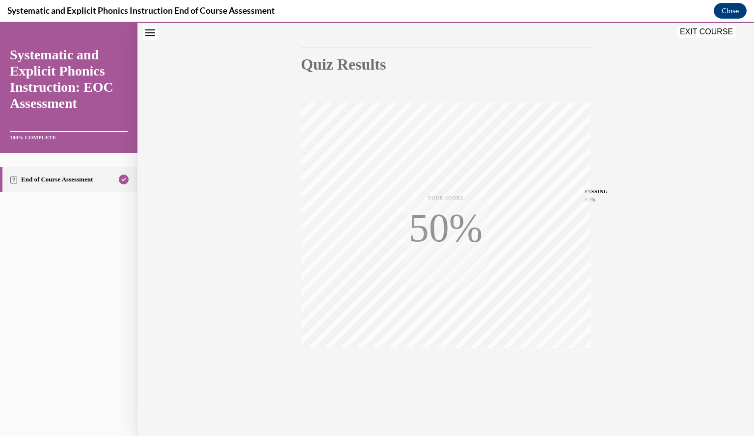
scroll to position [88, 0]
click at [692, 31] on button "EXIT COURSE" at bounding box center [706, 32] width 59 height 12
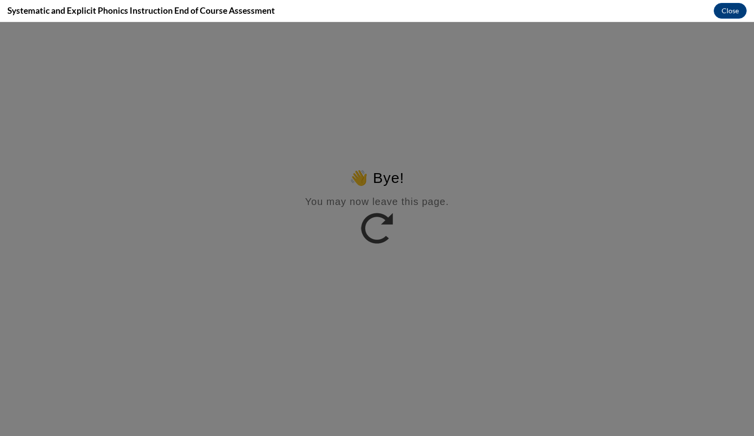
scroll to position [0, 0]
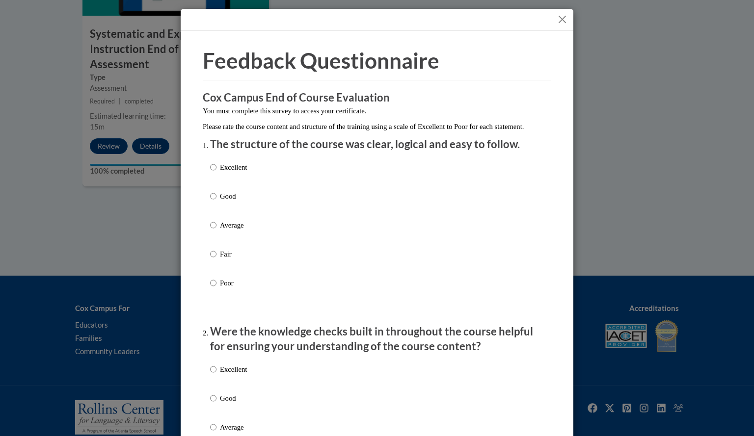
click at [229, 260] on p "Fair" at bounding box center [233, 254] width 27 height 11
click at [216, 260] on input "Fair" at bounding box center [213, 254] width 6 height 11
radio input "true"
click at [230, 404] on p "Good" at bounding box center [233, 398] width 27 height 11
click at [216, 404] on input "Good" at bounding box center [213, 398] width 6 height 11
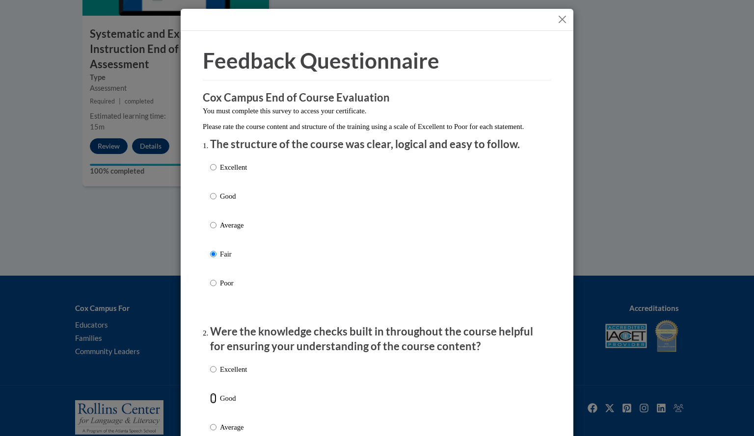
radio input "true"
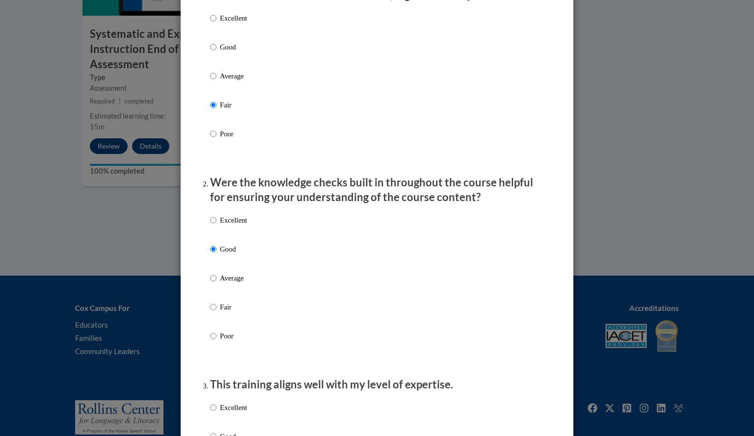
click at [234, 424] on label "Excellent" at bounding box center [228, 415] width 37 height 26
click at [216, 413] on input "Excellent" at bounding box center [213, 407] width 6 height 11
radio input "true"
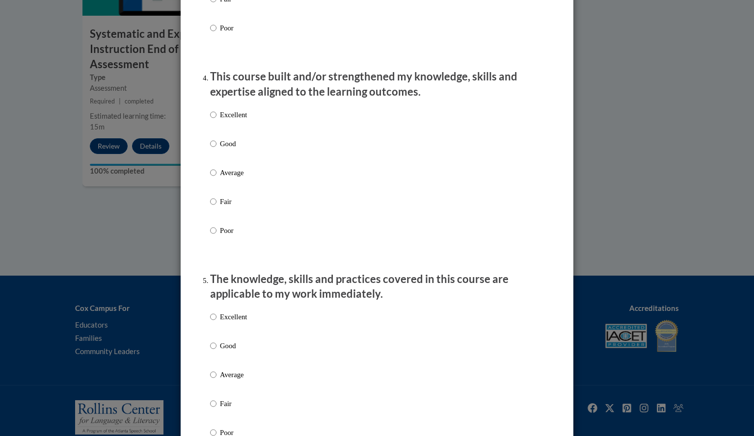
scroll to position [649, 0]
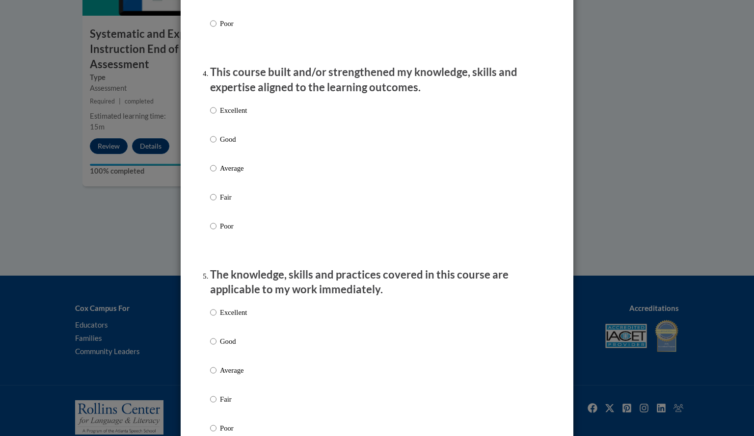
click at [235, 232] on p "Poor" at bounding box center [233, 226] width 27 height 11
click at [216, 232] on input "Poor" at bounding box center [213, 226] width 6 height 11
radio input "true"
click at [238, 376] on p "Average" at bounding box center [233, 370] width 27 height 11
click at [216, 376] on input "Average" at bounding box center [213, 370] width 6 height 11
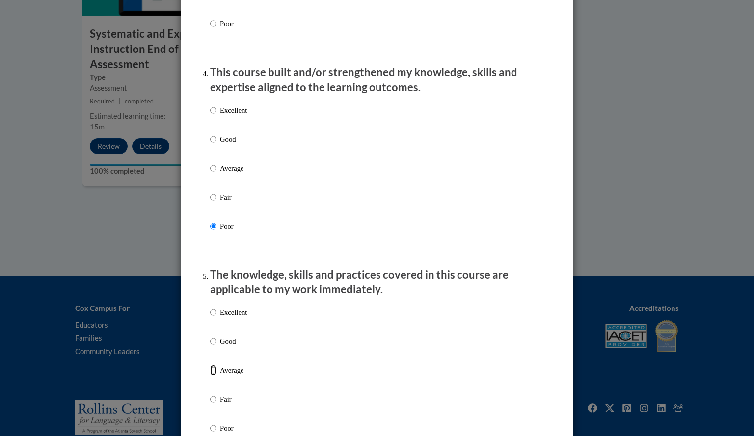
radio input "true"
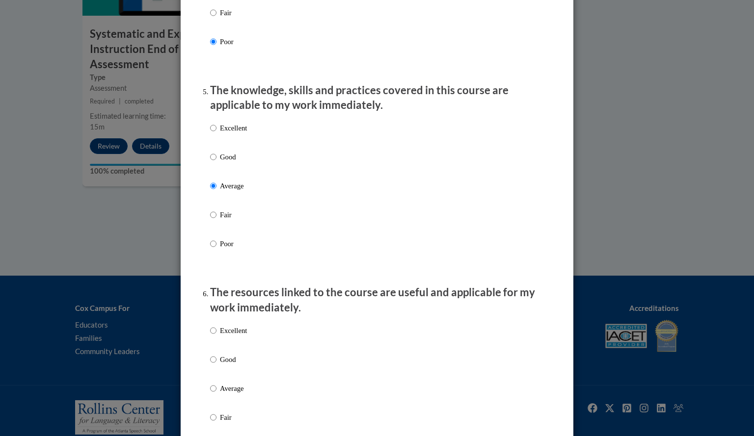
click at [234, 404] on label "Average" at bounding box center [228, 396] width 37 height 26
click at [216, 394] on input "Average" at bounding box center [213, 388] width 6 height 11
radio input "true"
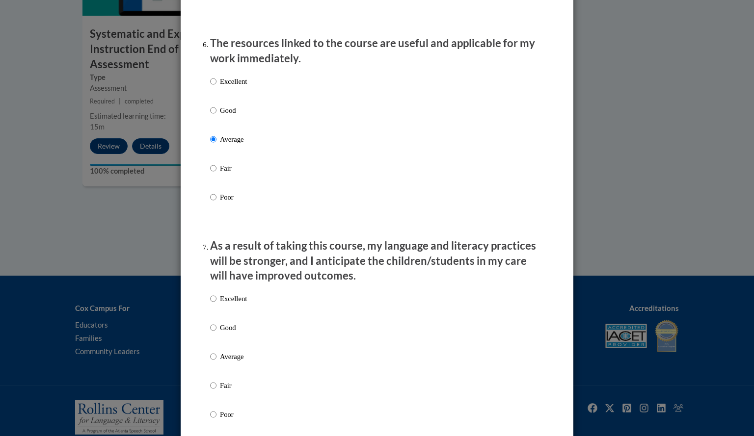
click at [224, 391] on p "Fair" at bounding box center [233, 385] width 27 height 11
click at [216, 391] on input "Fair" at bounding box center [213, 385] width 6 height 11
radio input "true"
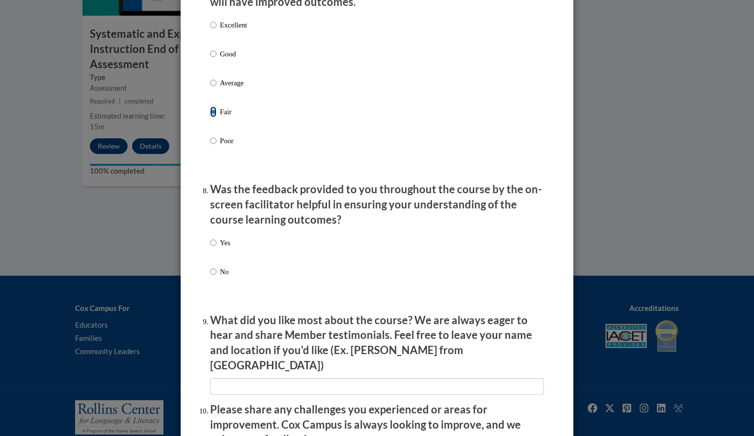
scroll to position [1372, 0]
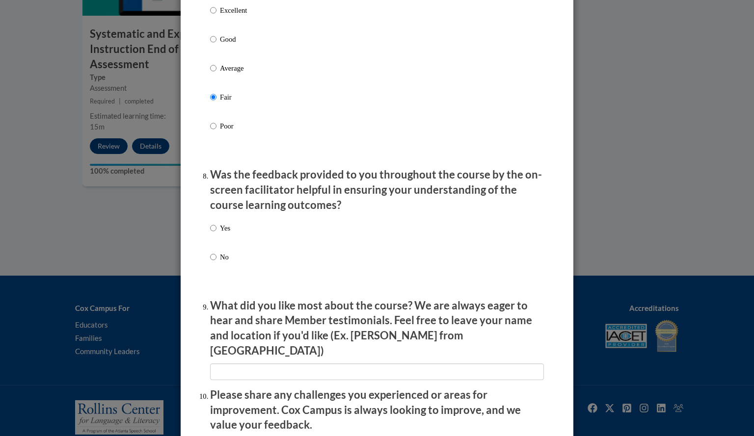
click at [215, 258] on div "Yes No" at bounding box center [220, 250] width 20 height 65
click at [213, 263] on label "No" at bounding box center [220, 265] width 20 height 26
click at [213, 263] on input "No" at bounding box center [213, 257] width 6 height 11
radio input "true"
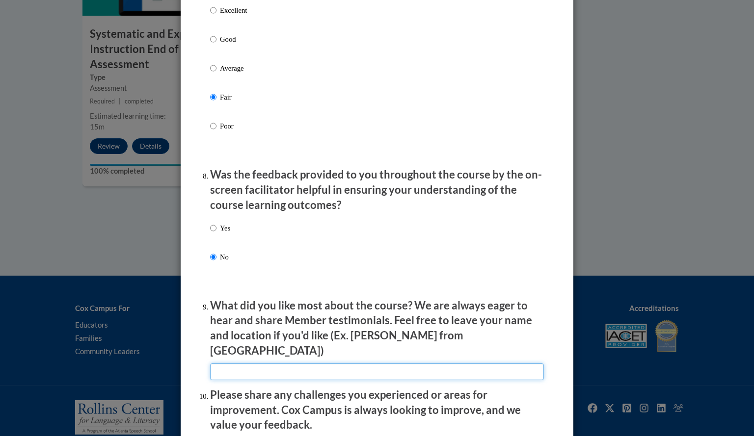
click at [238, 372] on input "textbox" at bounding box center [377, 372] width 334 height 17
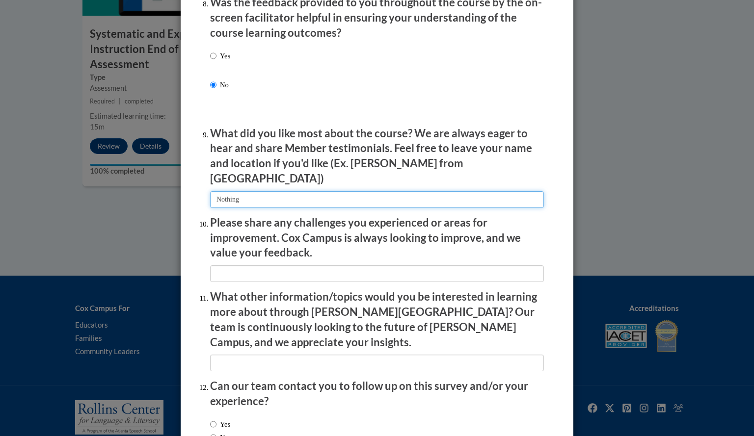
scroll to position [1563, 0]
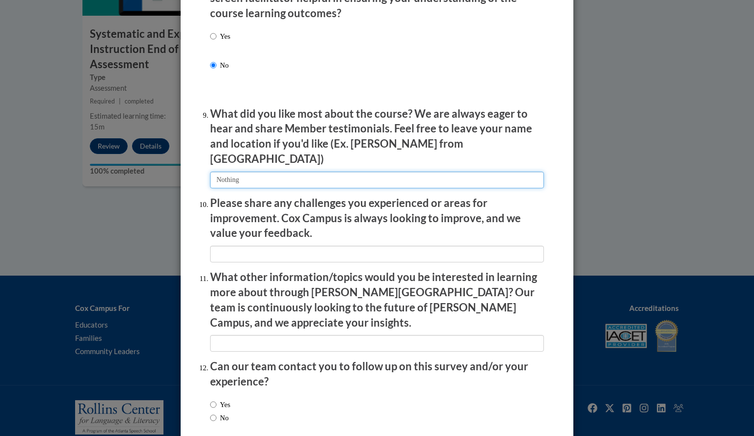
type input "Nothing"
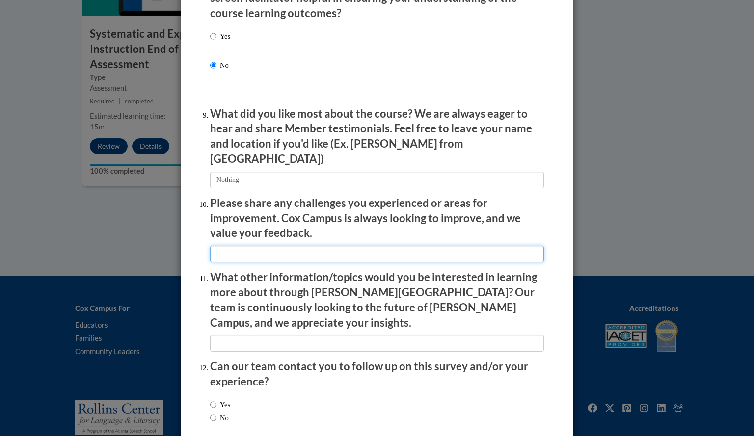
click at [231, 255] on input "textbox" at bounding box center [377, 254] width 334 height 17
type input "N"
type input "N/A"
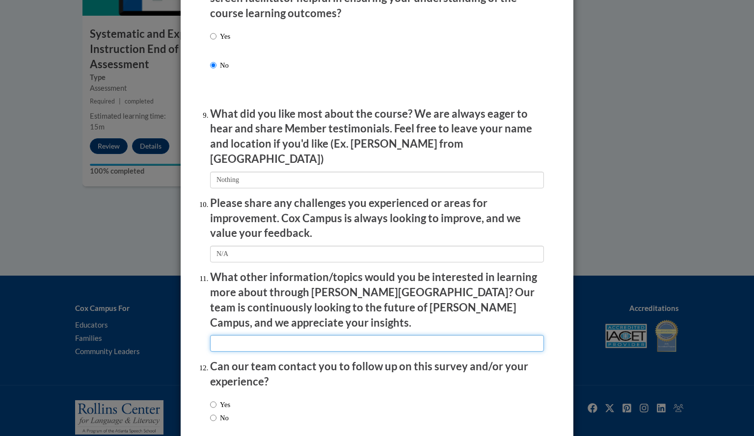
click at [230, 335] on input "textbox" at bounding box center [377, 343] width 334 height 17
type input "None"
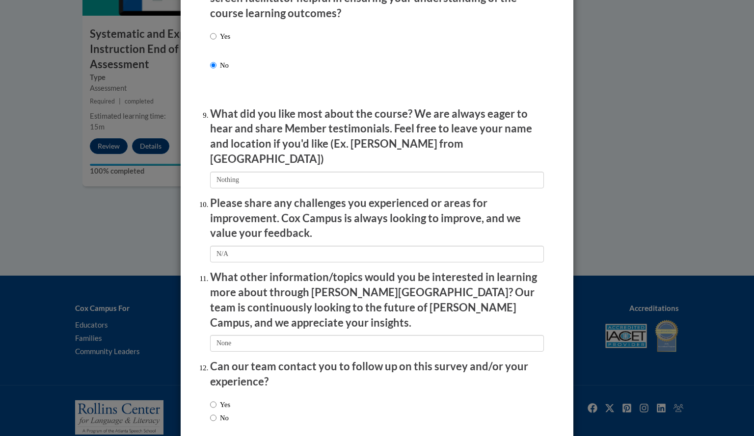
click at [233, 395] on div "Yes No" at bounding box center [377, 413] width 334 height 37
click at [215, 413] on label "No" at bounding box center [219, 418] width 19 height 11
click at [215, 413] on input "No" at bounding box center [213, 418] width 6 height 11
radio input "true"
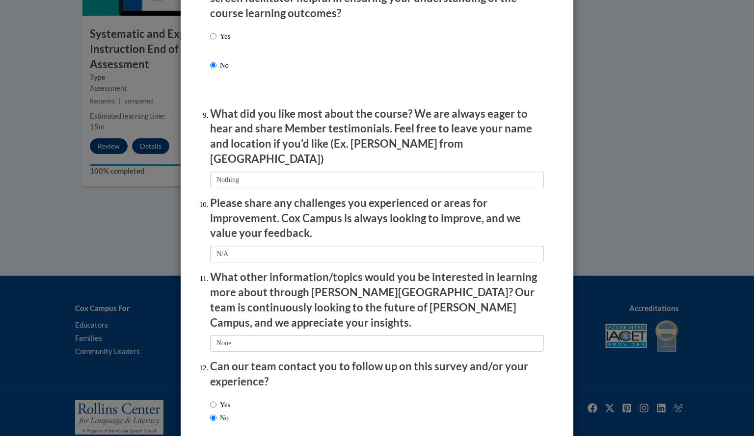
scroll to position [1588, 0]
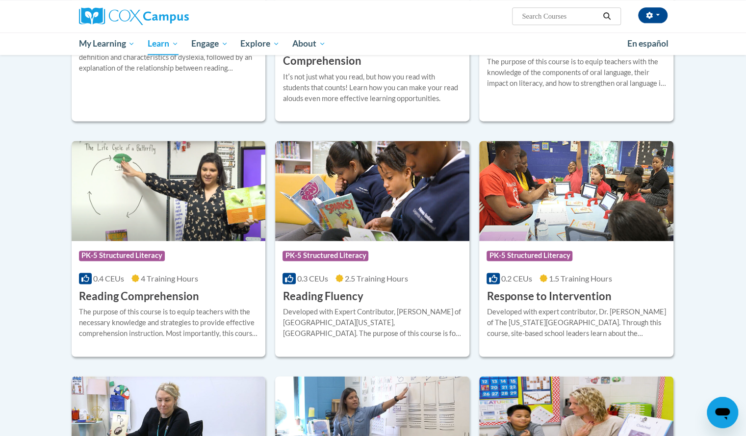
scroll to position [739, 0]
click at [203, 254] on div "Course Category: PK-5 Structured Literacy" at bounding box center [169, 256] width 180 height 22
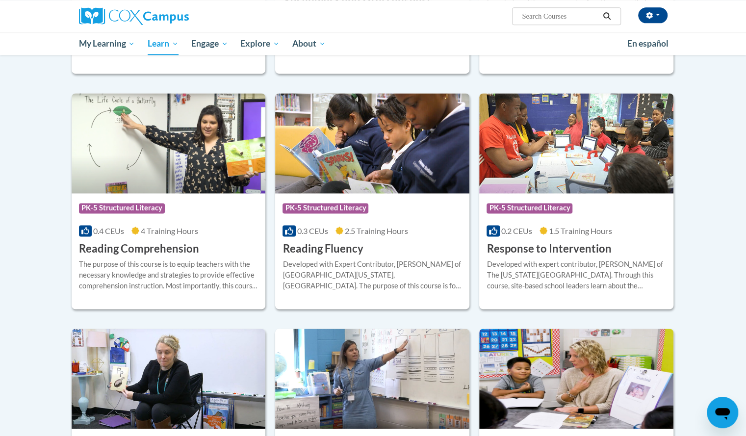
scroll to position [894, 0]
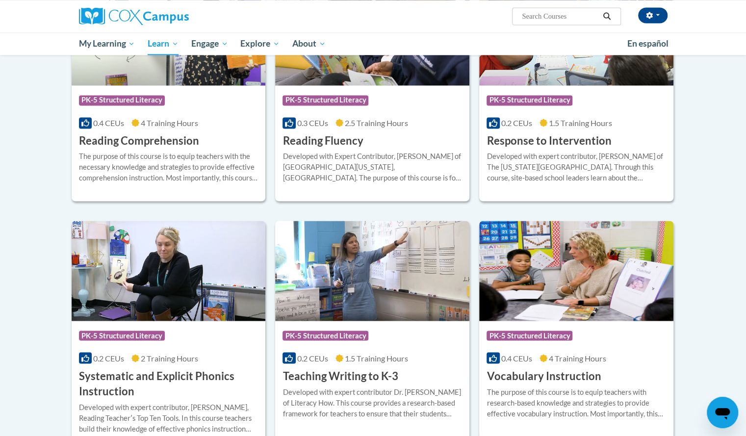
click at [371, 151] on div "Developed with Expert Contributor, [PERSON_NAME] of [GEOGRAPHIC_DATA][US_STATE]…" at bounding box center [373, 167] width 180 height 32
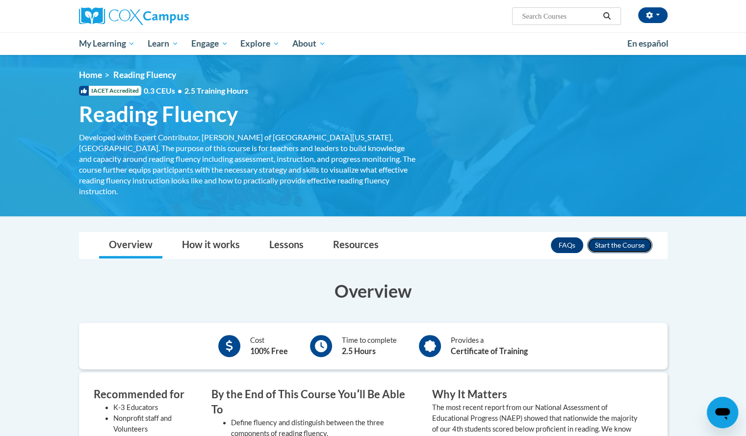
click at [611, 238] on button "Enroll" at bounding box center [619, 246] width 65 height 16
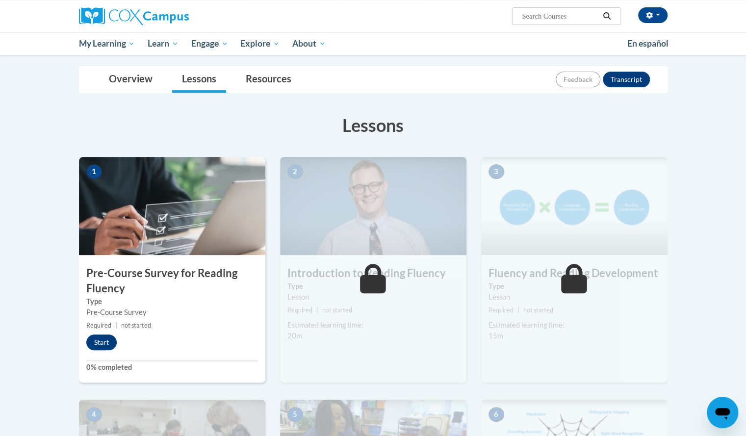
scroll to position [109, 0]
